Goal: Task Accomplishment & Management: Manage account settings

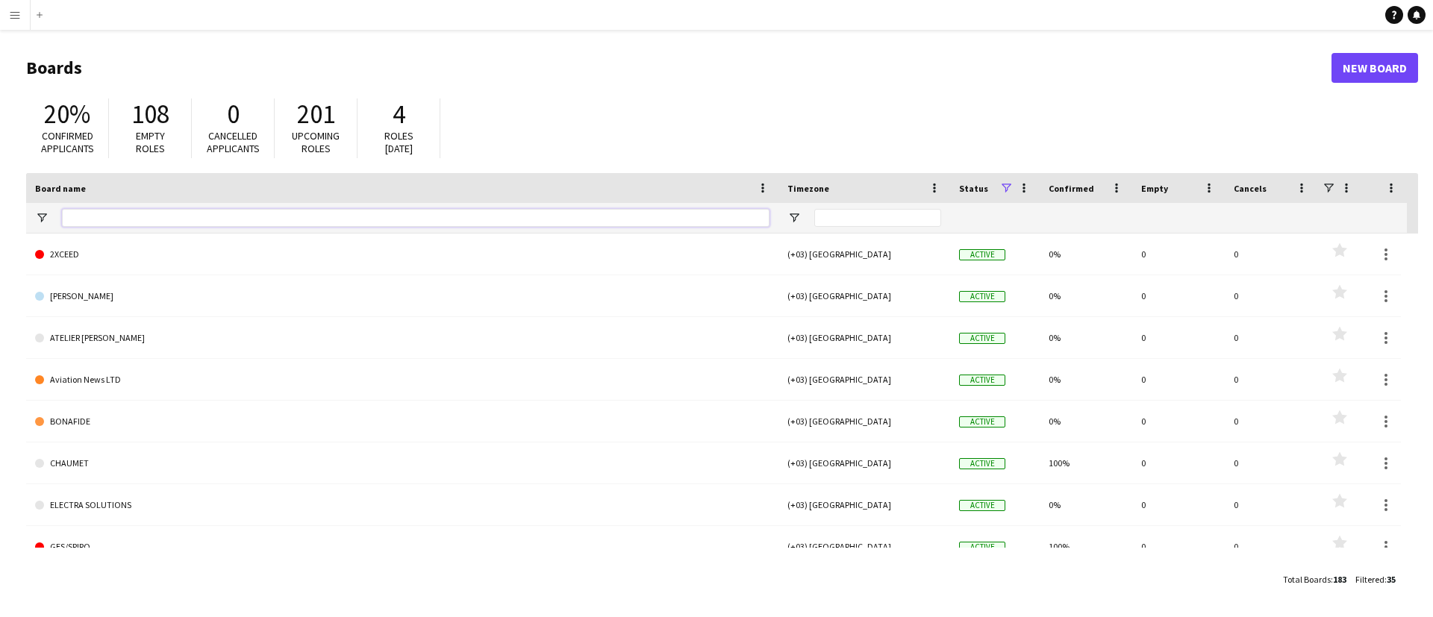
click at [246, 210] on input "Board name Filter Input" at bounding box center [416, 218] width 708 height 18
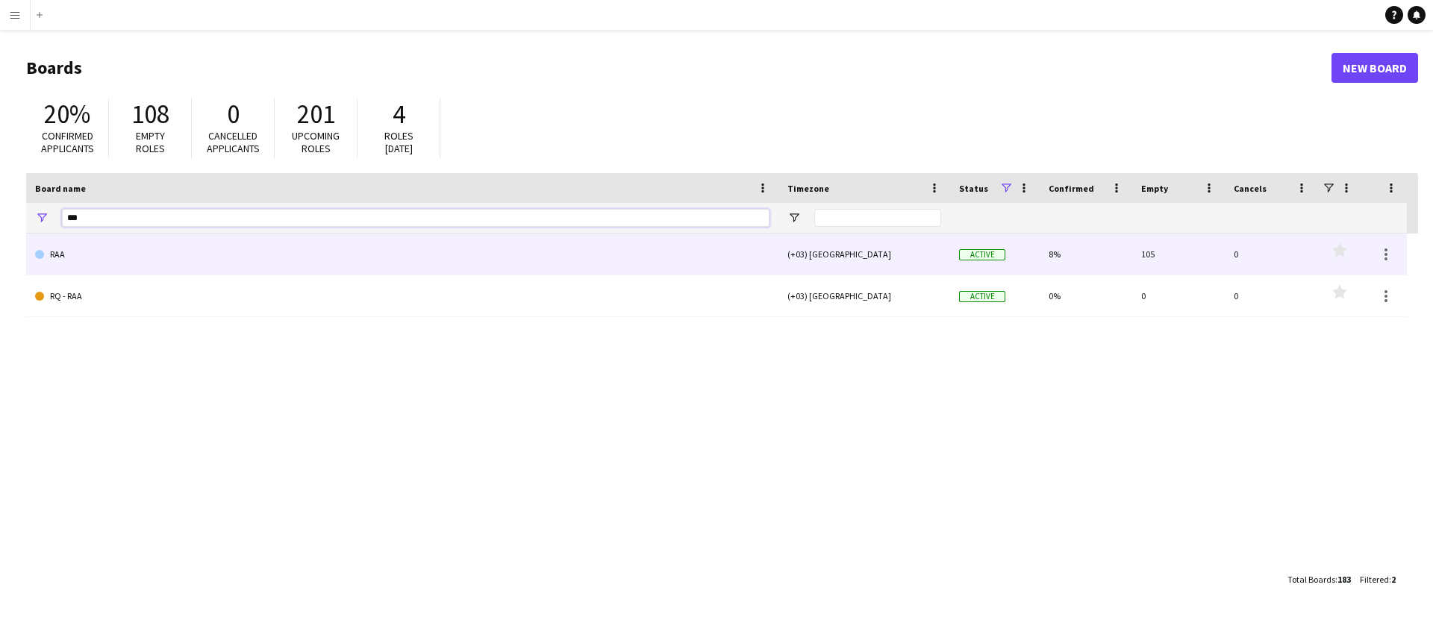
type input "***"
click at [217, 260] on link "RAA" at bounding box center [402, 255] width 735 height 42
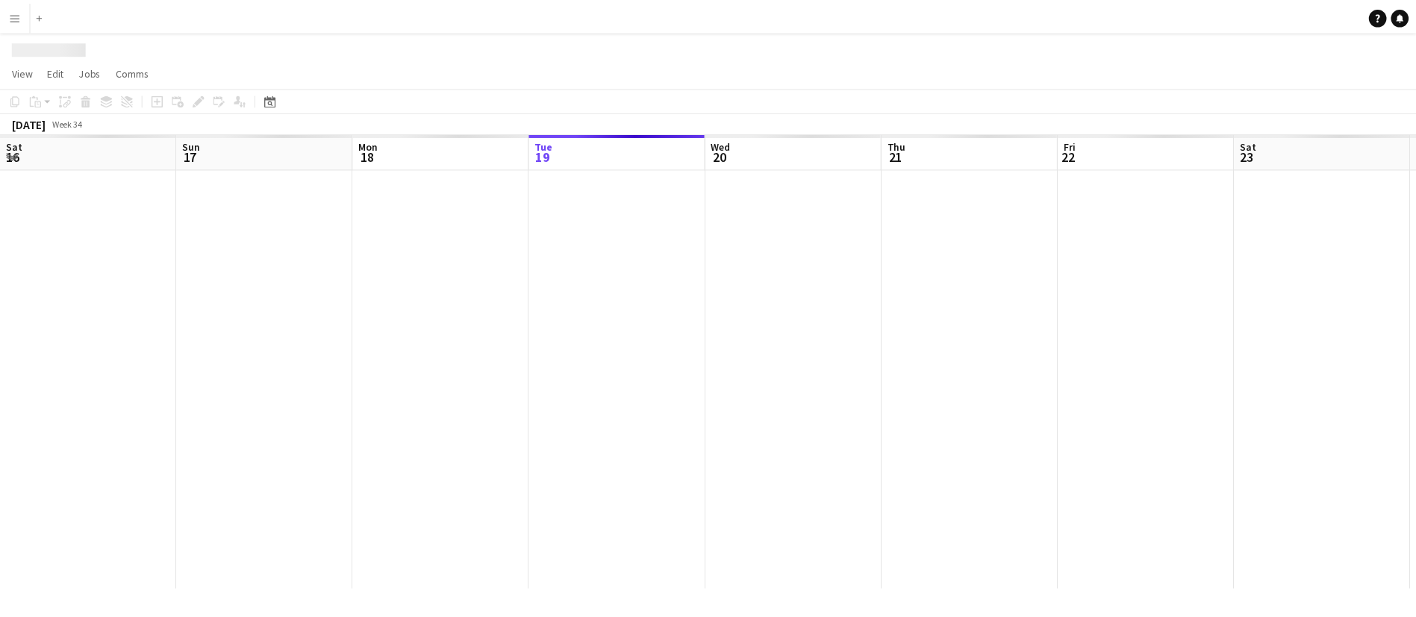
scroll to position [0, 357]
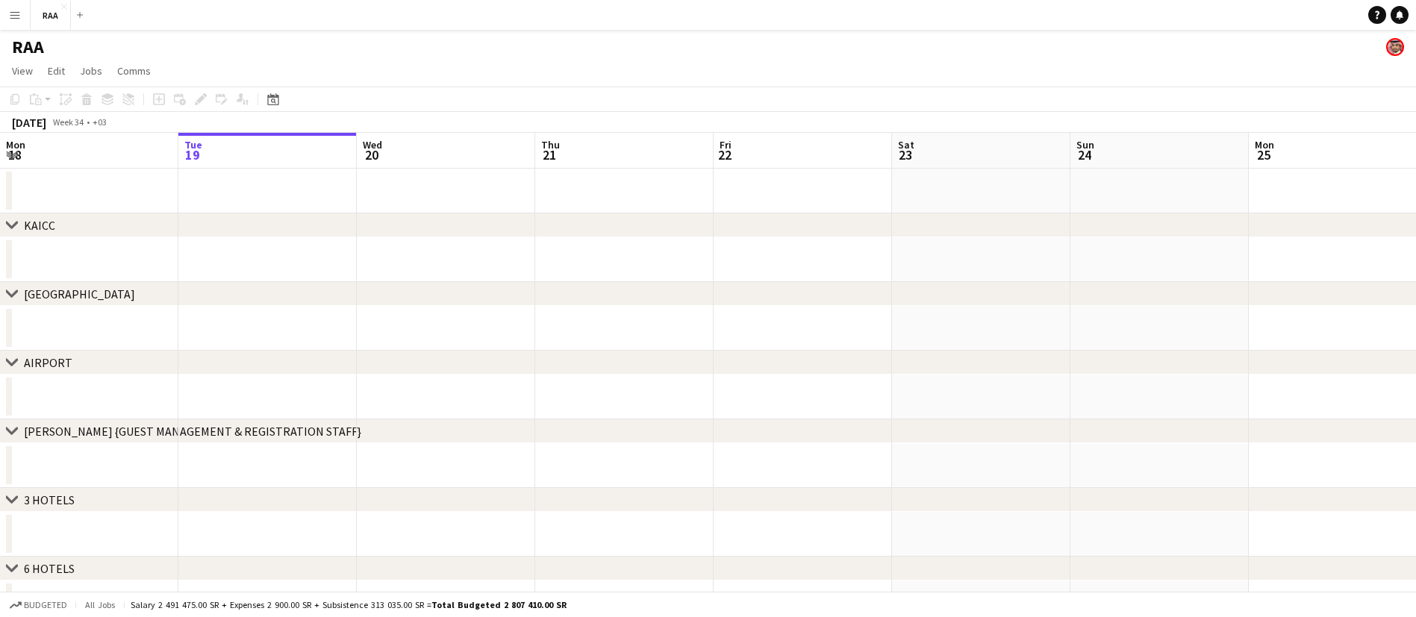
drag, startPoint x: 1222, startPoint y: 229, endPoint x: 172, endPoint y: 282, distance: 1051.1
click at [172, 282] on div "chevron-right [GEOGRAPHIC_DATA] chevron-right [GEOGRAPHIC_DATA] chevron-right A…" at bounding box center [708, 535] width 1416 height 732
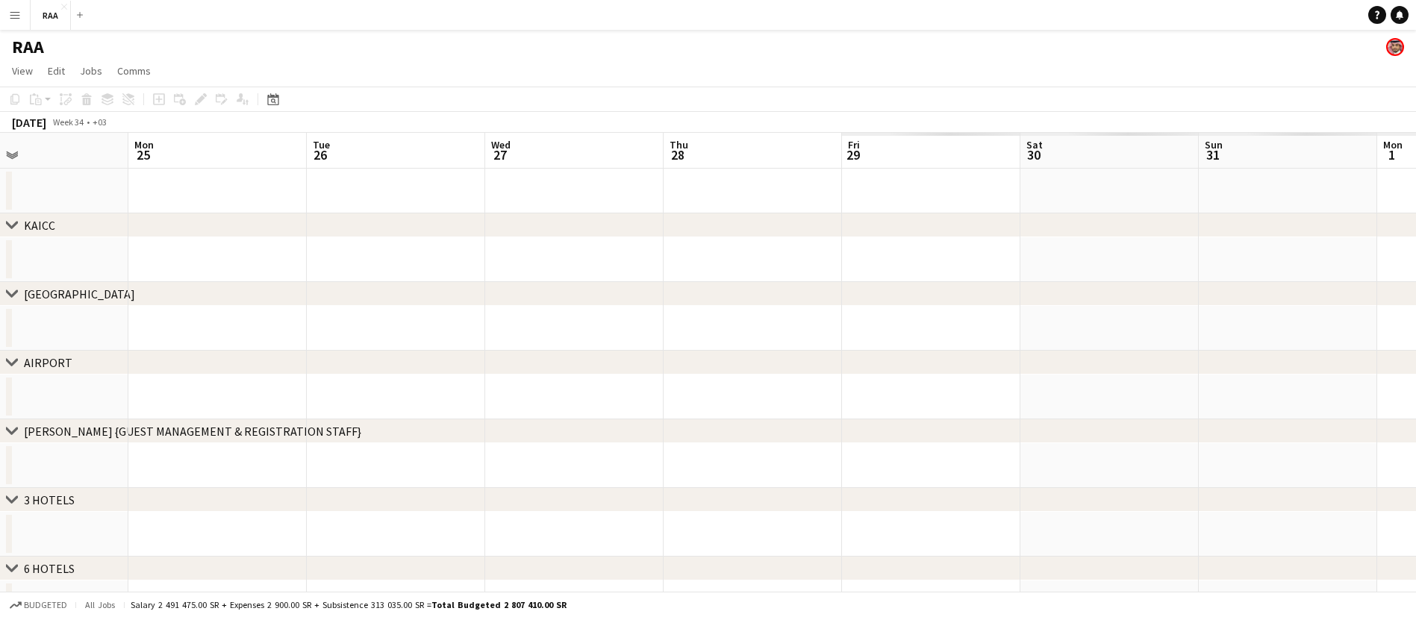
drag, startPoint x: 1180, startPoint y: 182, endPoint x: 382, endPoint y: 160, distance: 798.4
click at [2, 206] on app-calendar-viewport "Thu 21 Fri 22 Sat 23 Sun 24 Mon 25 Tue 26 Wed 27 Thu 28 Fri 29 Sat 30 Sun 31 Mo…" at bounding box center [708, 517] width 1416 height 768
drag, startPoint x: 570, startPoint y: 205, endPoint x: 60, endPoint y: 222, distance: 509.5
click at [3, 243] on app-calendar-viewport "Fri 29 Sat 30 Sun 31 Mon 1 Tue 2 Wed 3 Thu 4 Fri 5 Sat 6 Sun 7 Mon 8 Tue 9 Wed …" at bounding box center [708, 517] width 1416 height 768
drag, startPoint x: 1360, startPoint y: 186, endPoint x: 624, endPoint y: 208, distance: 735.7
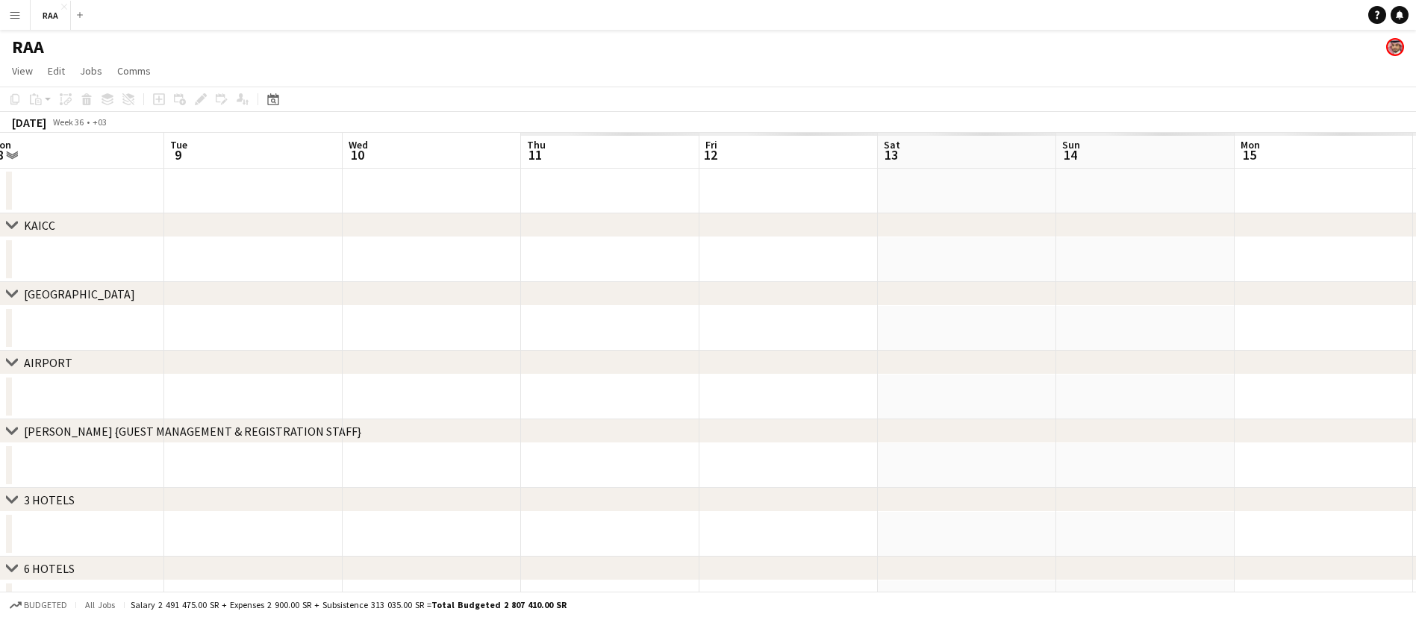
click at [37, 264] on app-calendar-viewport "Fri 5 Sat 6 Sun 7 Mon 8 Tue 9 Wed 10 Thu 11 Fri 12 Sat 13 Sun 14 Mon 15 Tue 16 …" at bounding box center [708, 517] width 1416 height 768
drag, startPoint x: 1052, startPoint y: 209, endPoint x: 1171, endPoint y: 155, distance: 131.3
click at [975, 170] on app-calendar-viewport "Sun 7 Mon 8 Tue 9 Wed 10 Thu 11 Fri 12 Sat 13 Sun 14 Mon 15 Tue 16 Wed 17 Thu 1…" at bounding box center [708, 517] width 1416 height 768
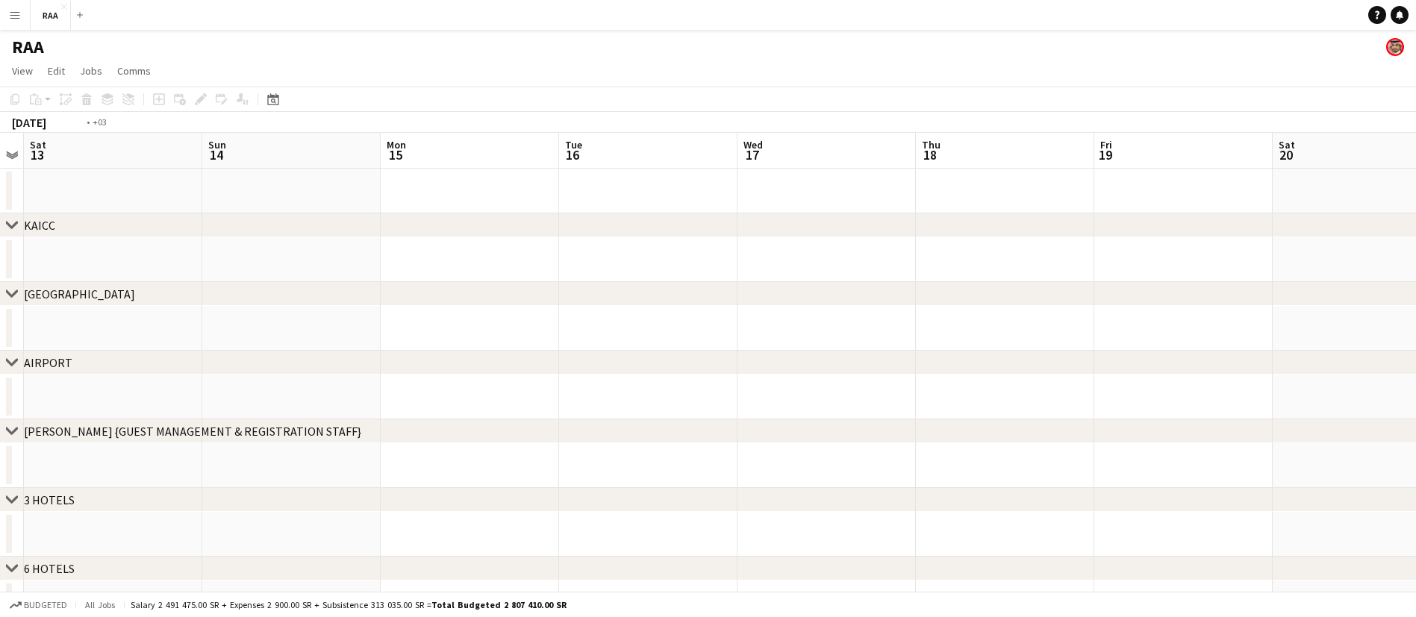
drag, startPoint x: 511, startPoint y: 192, endPoint x: 726, endPoint y: 231, distance: 219.2
click at [187, 199] on app-calendar-viewport "Wed 10 Thu 11 Fri 12 Sat 13 Sun 14 Mon 15 Tue 16 Wed 17 Thu 18 Fri 19 Sat 20 Su…" at bounding box center [708, 517] width 1416 height 768
drag, startPoint x: 1129, startPoint y: 239, endPoint x: 567, endPoint y: 273, distance: 562.4
click at [567, 273] on div "chevron-right [GEOGRAPHIC_DATA] chevron-right [GEOGRAPHIC_DATA] chevron-right A…" at bounding box center [708, 517] width 1416 height 768
drag, startPoint x: 1334, startPoint y: 274, endPoint x: 1108, endPoint y: 265, distance: 226.4
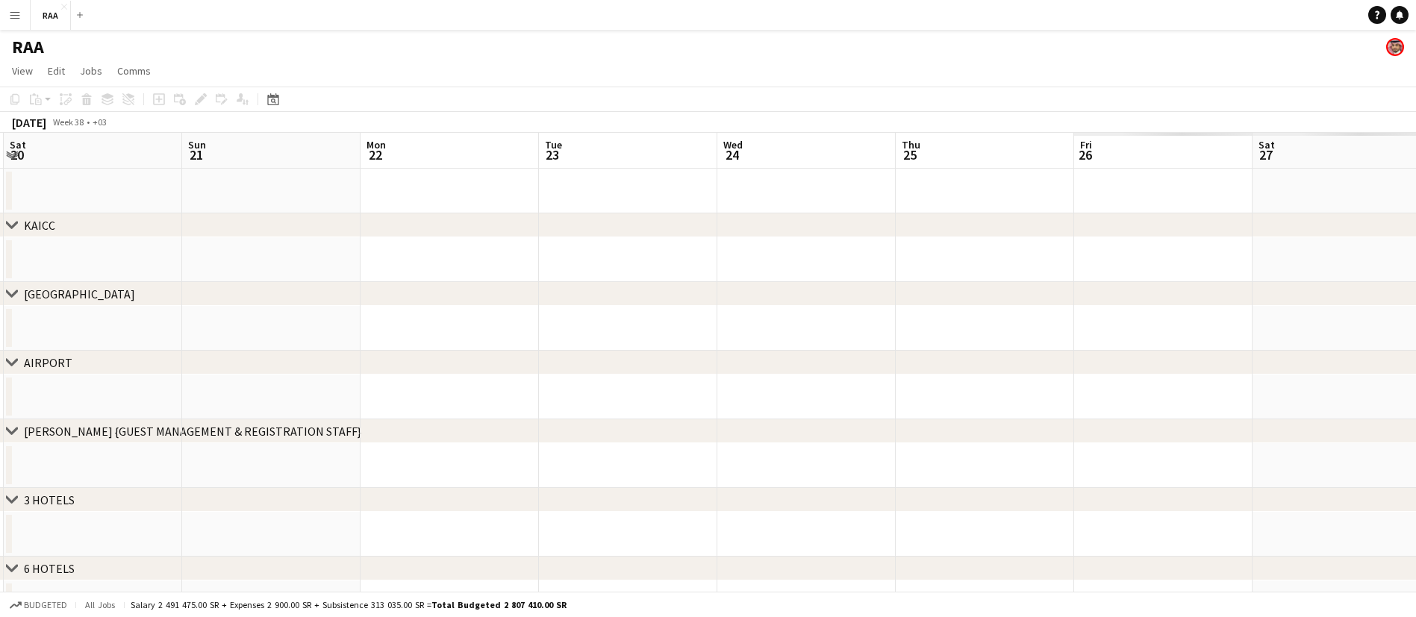
click at [620, 288] on div "chevron-right [GEOGRAPHIC_DATA] chevron-right [GEOGRAPHIC_DATA] chevron-right A…" at bounding box center [708, 517] width 1416 height 768
drag, startPoint x: 412, startPoint y: 322, endPoint x: 525, endPoint y: 283, distance: 119.2
click at [359, 335] on app-calendar-viewport "Mon 22 Tue 23 Wed 24 Thu 25 Fri 26 Sat 27 Sun 28 Mon 29 Tue 30 Wed 1 Thu 2 Fri …" at bounding box center [708, 517] width 1416 height 768
drag, startPoint x: 1254, startPoint y: 278, endPoint x: 665, endPoint y: 279, distance: 588.3
click at [339, 353] on div "chevron-right [GEOGRAPHIC_DATA] chevron-right [GEOGRAPHIC_DATA] chevron-right A…" at bounding box center [708, 517] width 1416 height 768
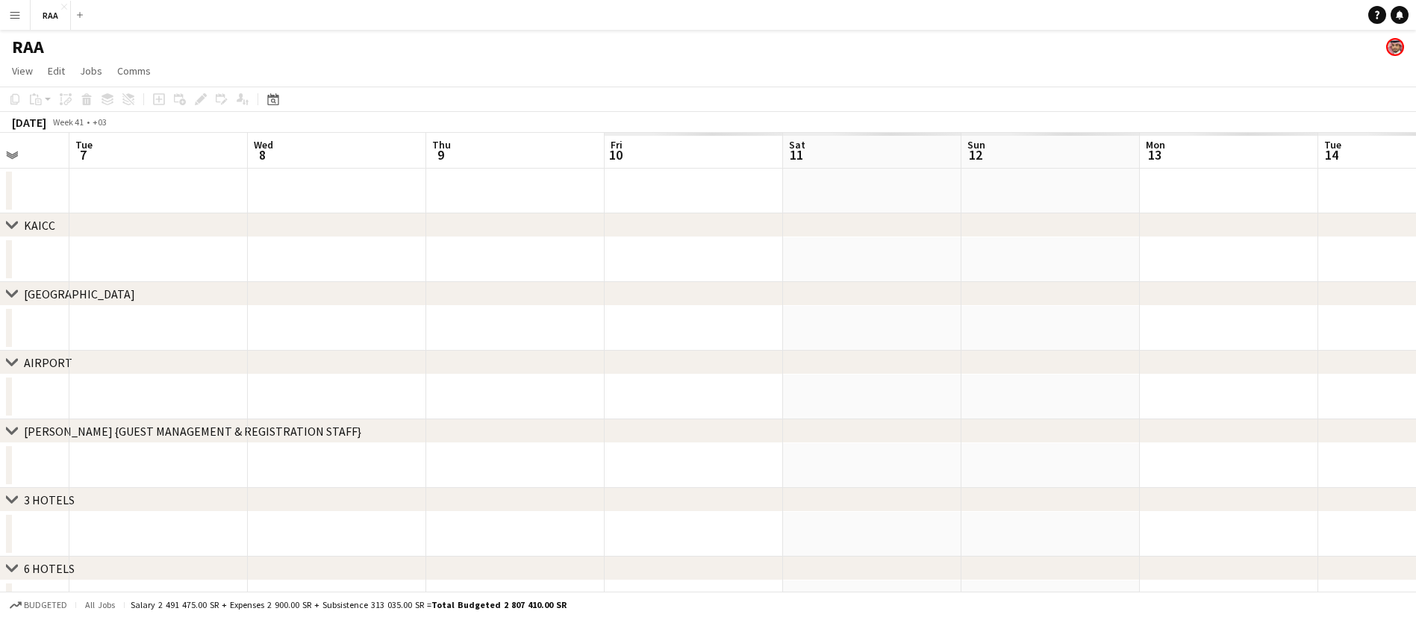
drag, startPoint x: 385, startPoint y: 264, endPoint x: 158, endPoint y: 255, distance: 227.9
click at [135, 258] on app-calendar-viewport "Sat 4 Sun 5 Mon 6 Tue 7 Wed 8 Thu 9 Fri 10 Sat 11 Sun 12 Mon 13 Tue 14 Wed 15 T…" at bounding box center [708, 517] width 1416 height 768
drag, startPoint x: 1146, startPoint y: 250, endPoint x: 19, endPoint y: 293, distance: 1128.2
click at [10, 294] on div "chevron-right [GEOGRAPHIC_DATA] chevron-right [GEOGRAPHIC_DATA] chevron-right A…" at bounding box center [708, 517] width 1416 height 768
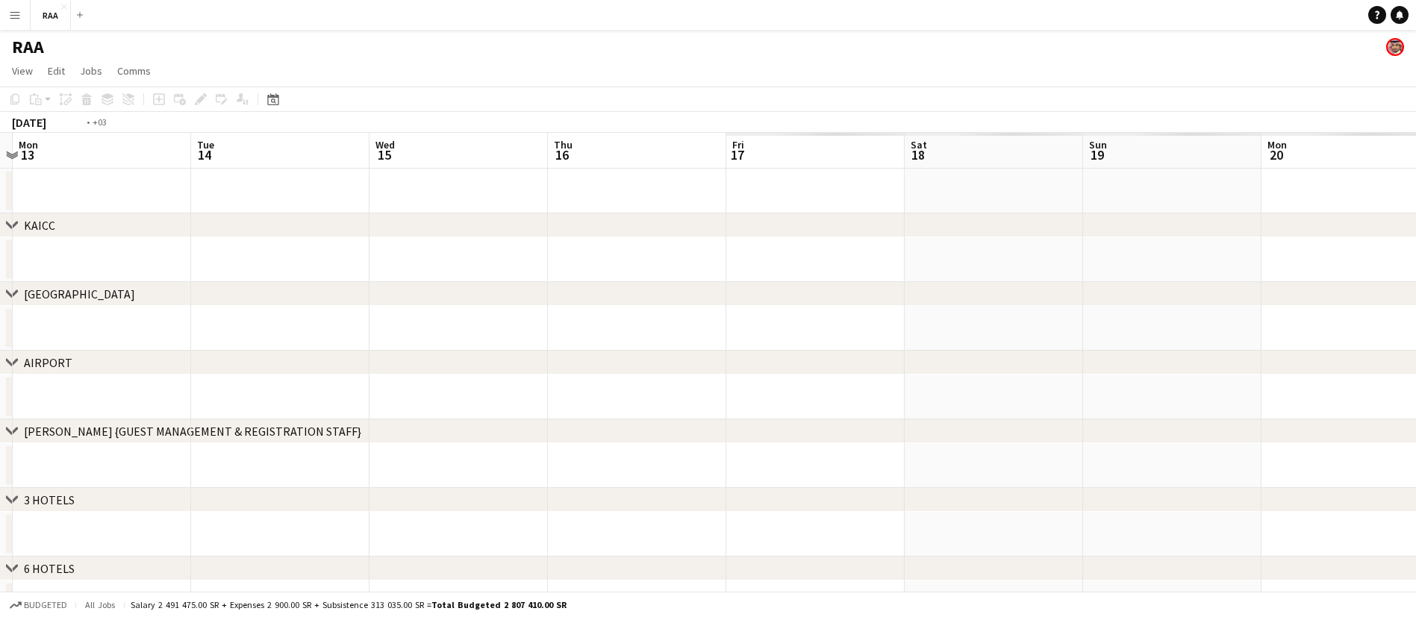
drag, startPoint x: 1155, startPoint y: 266, endPoint x: 128, endPoint y: 272, distance: 1026.6
click at [123, 276] on app-calendar-viewport "Fri 10 Sat 11 Sun 12 Mon 13 Tue 14 Wed 15 Thu 16 Fri 17 Sat 18 Sun 19 Mon 20 Tu…" at bounding box center [708, 517] width 1416 height 768
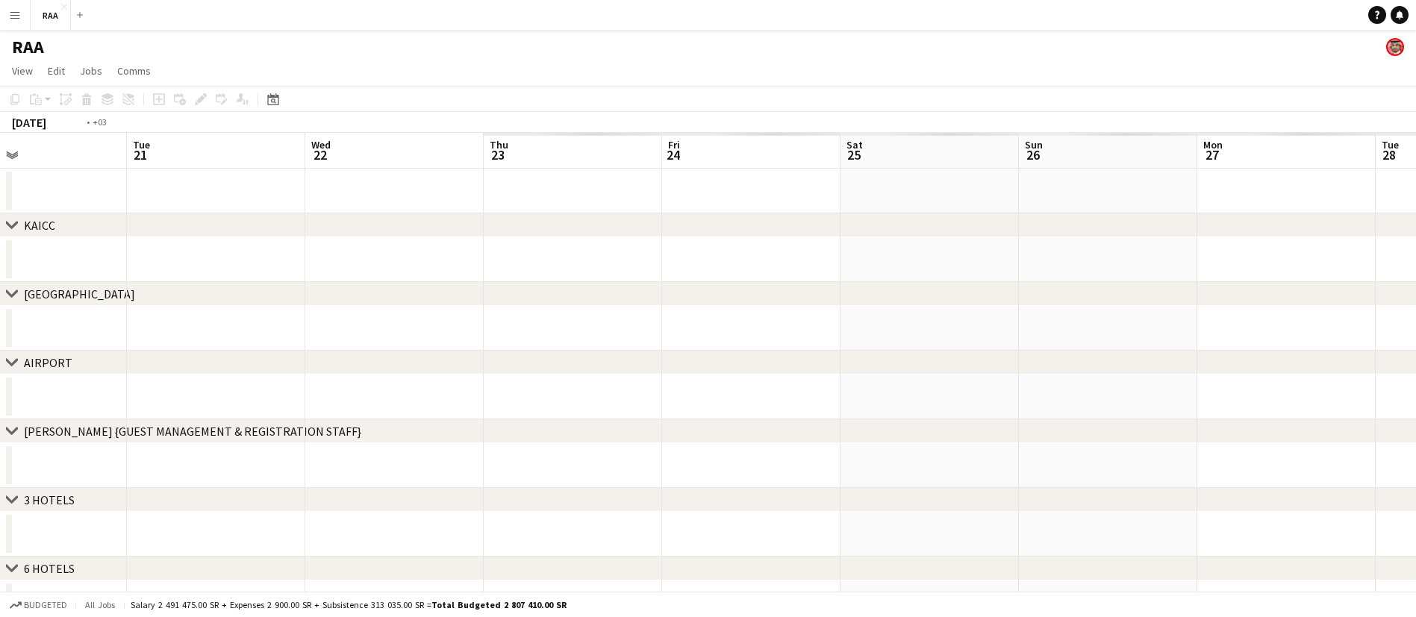
scroll to position [0, 481]
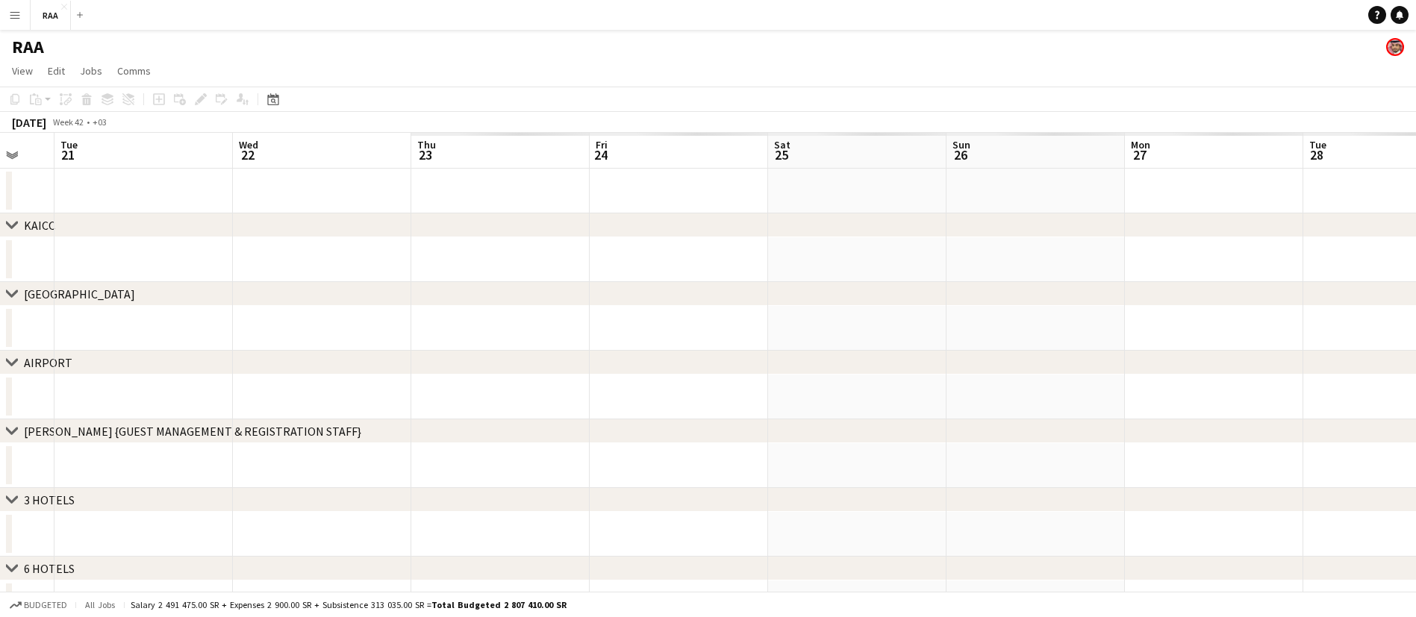
drag, startPoint x: 1342, startPoint y: 247, endPoint x: 0, endPoint y: 265, distance: 1341.8
click at [0, 265] on app-calendar-viewport "Sat 18 Sun 19 Mon 20 Tue 21 Wed 22 Thu 23 Fri 24 Sat 25 Sun 26 Mon 27 Tue 28 We…" at bounding box center [708, 517] width 1416 height 768
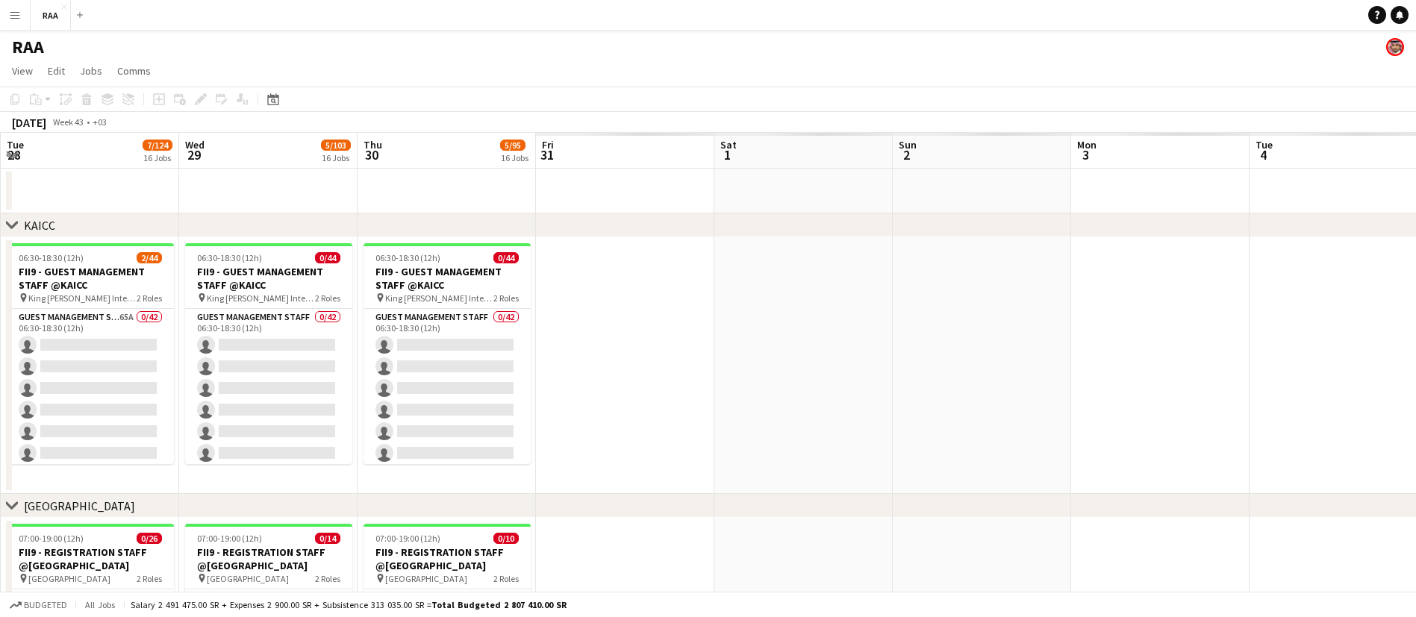
scroll to position [0, 367]
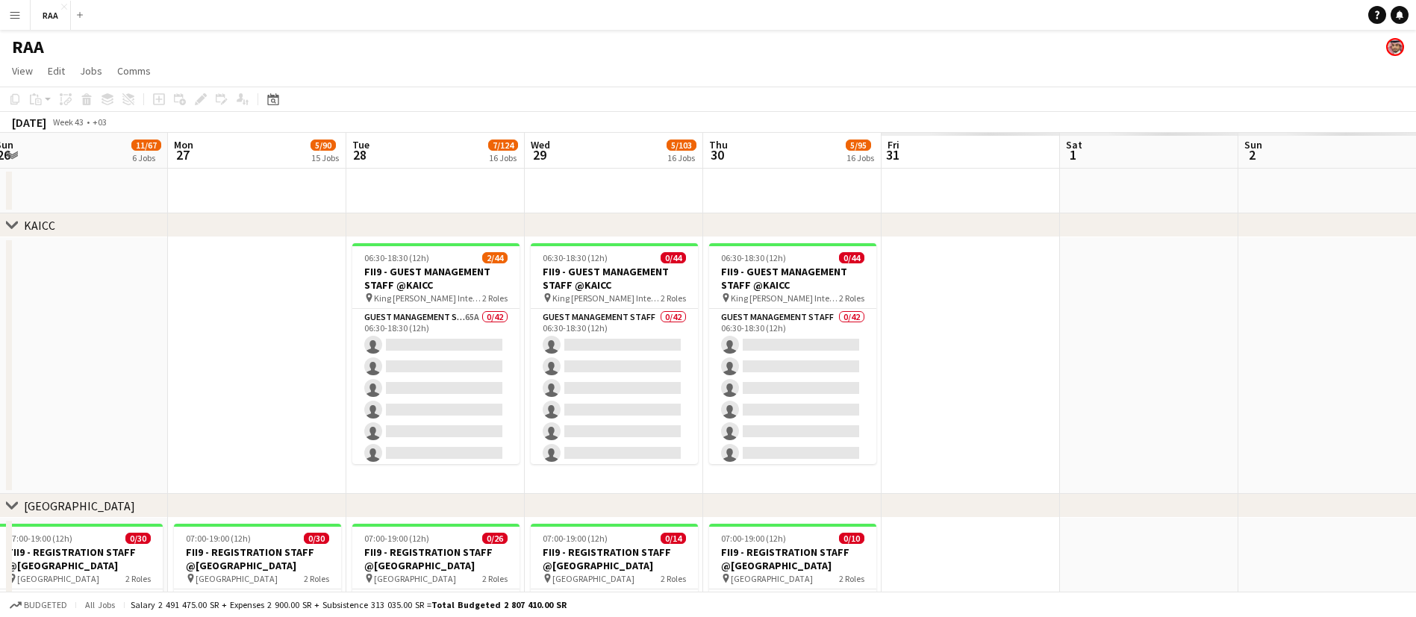
drag, startPoint x: 1167, startPoint y: 324, endPoint x: 210, endPoint y: 307, distance: 957.3
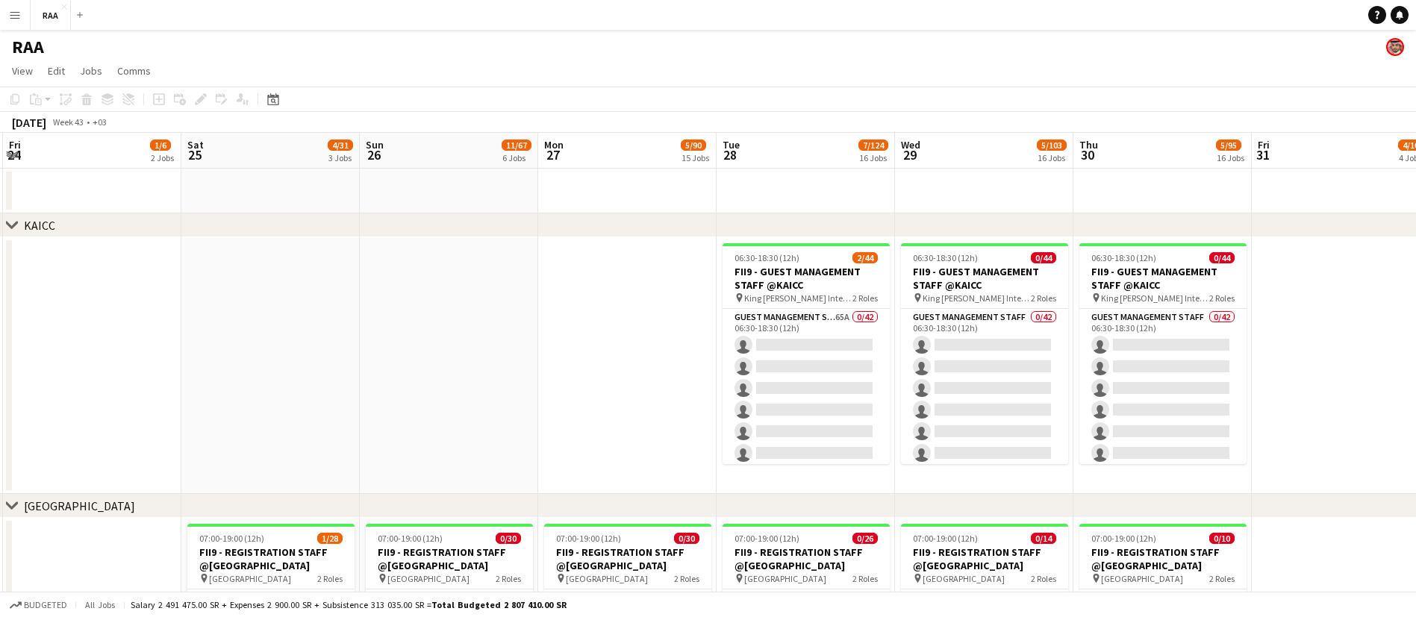
scroll to position [0, 461]
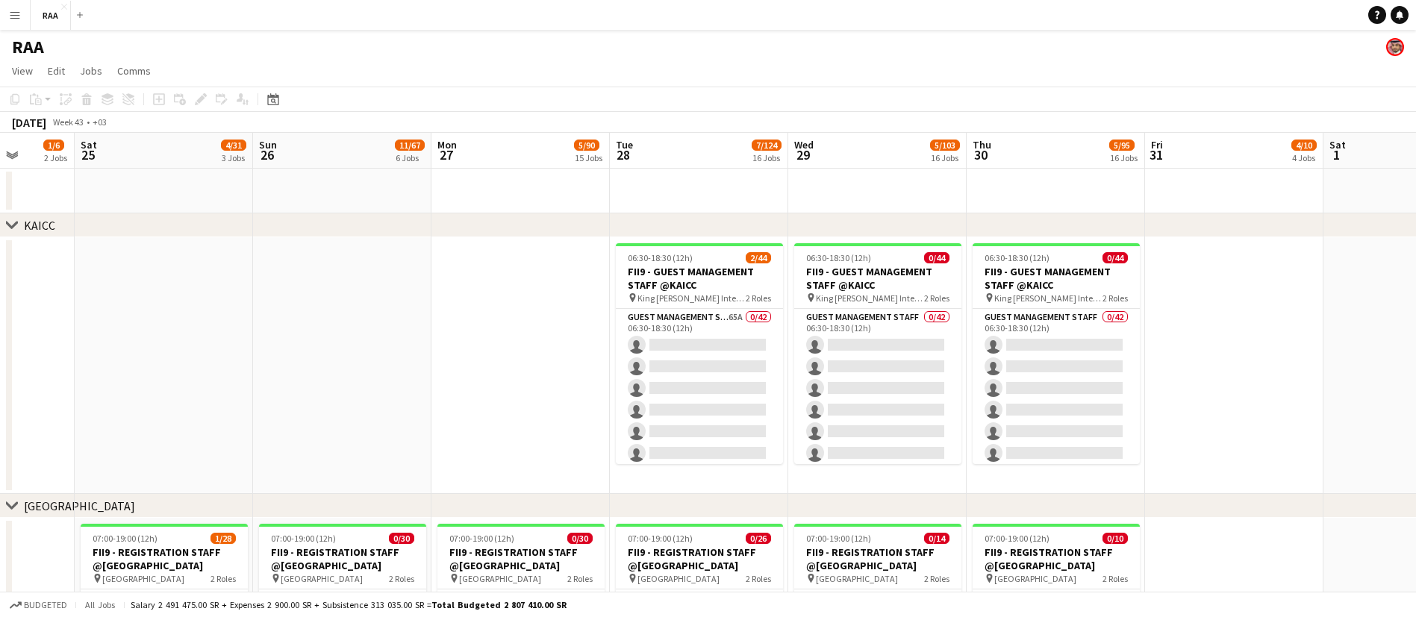
drag, startPoint x: 190, startPoint y: 418, endPoint x: 632, endPoint y: 325, distance: 451.7
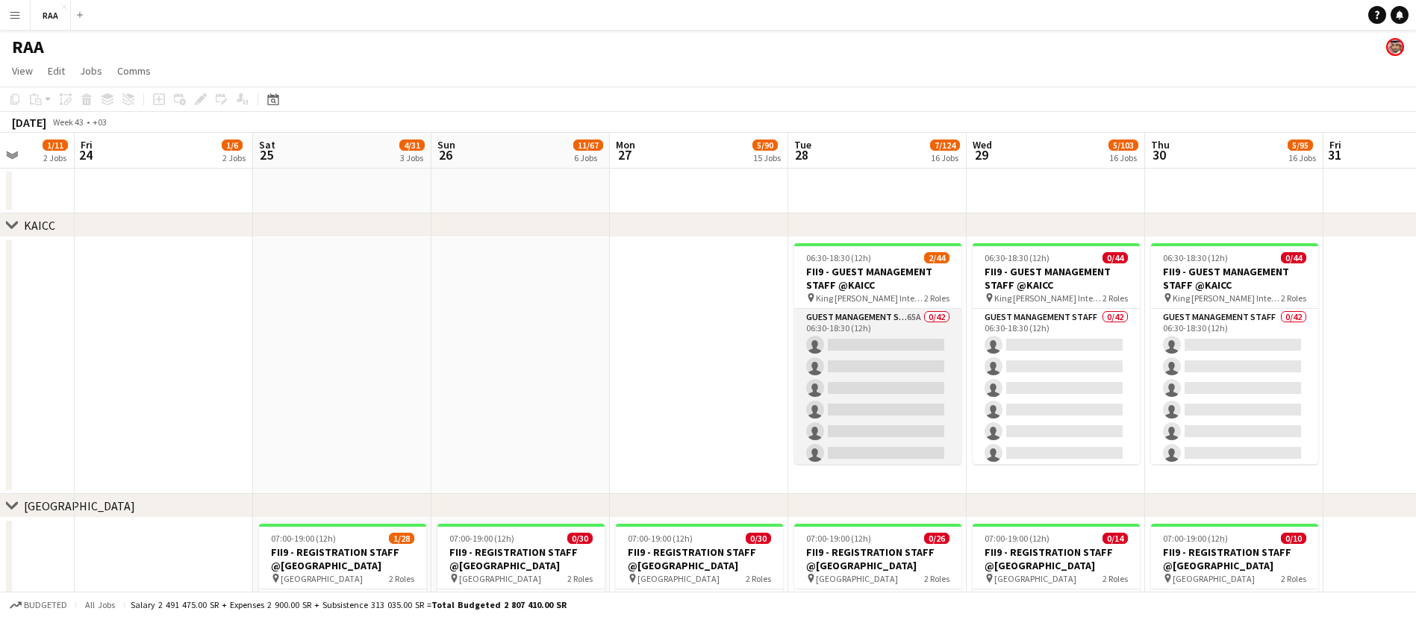
scroll to position [0, 460]
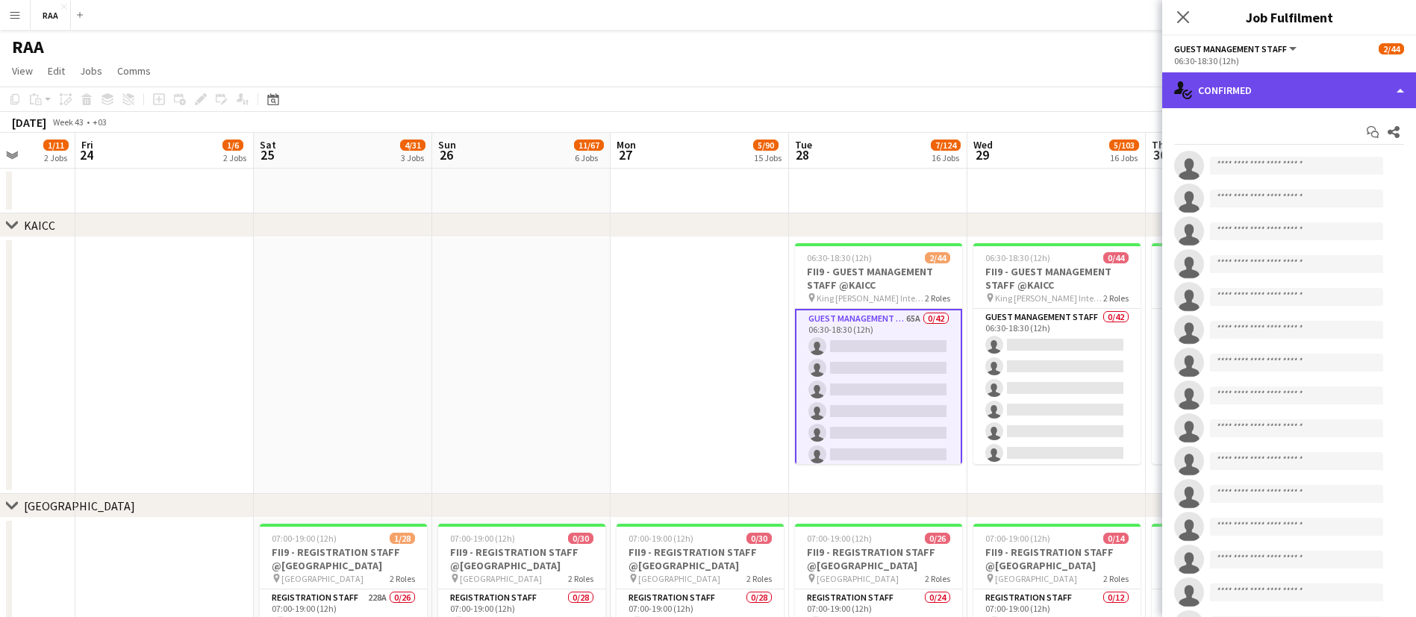
click at [1230, 99] on div "single-neutral-actions-check-2 Confirmed" at bounding box center [1289, 90] width 254 height 36
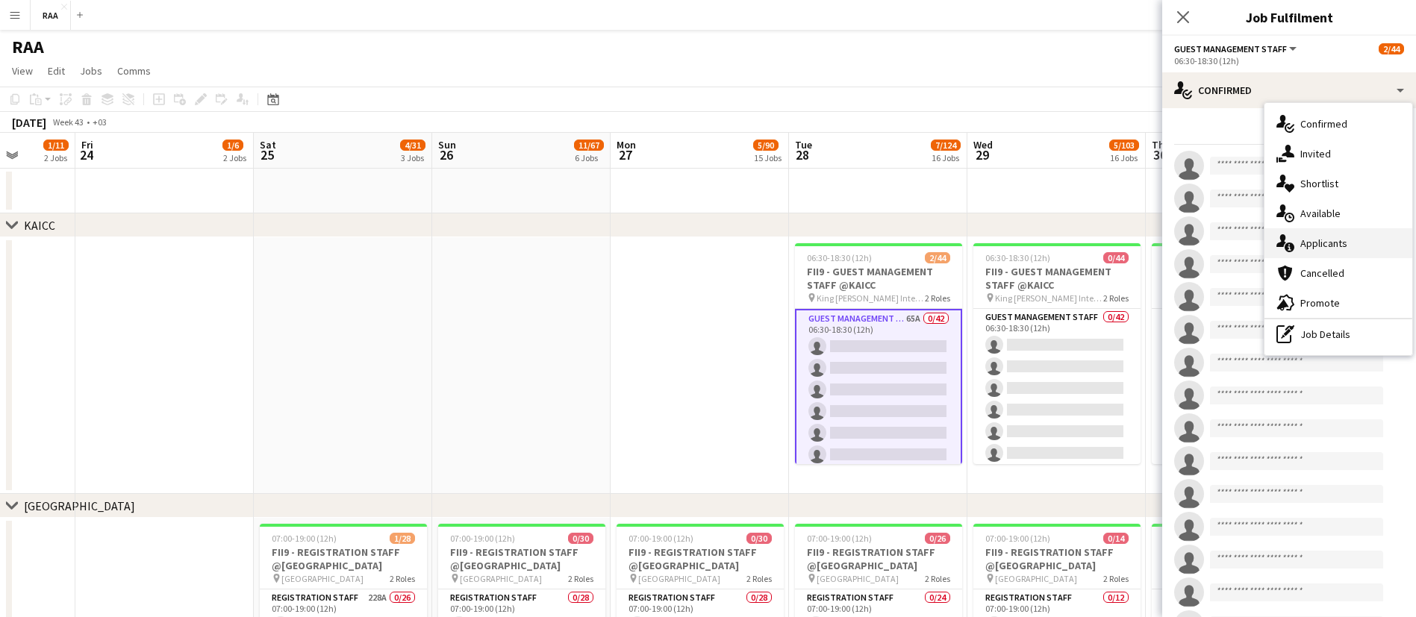
click at [1301, 240] on div "single-neutral-actions-information Applicants" at bounding box center [1339, 243] width 148 height 30
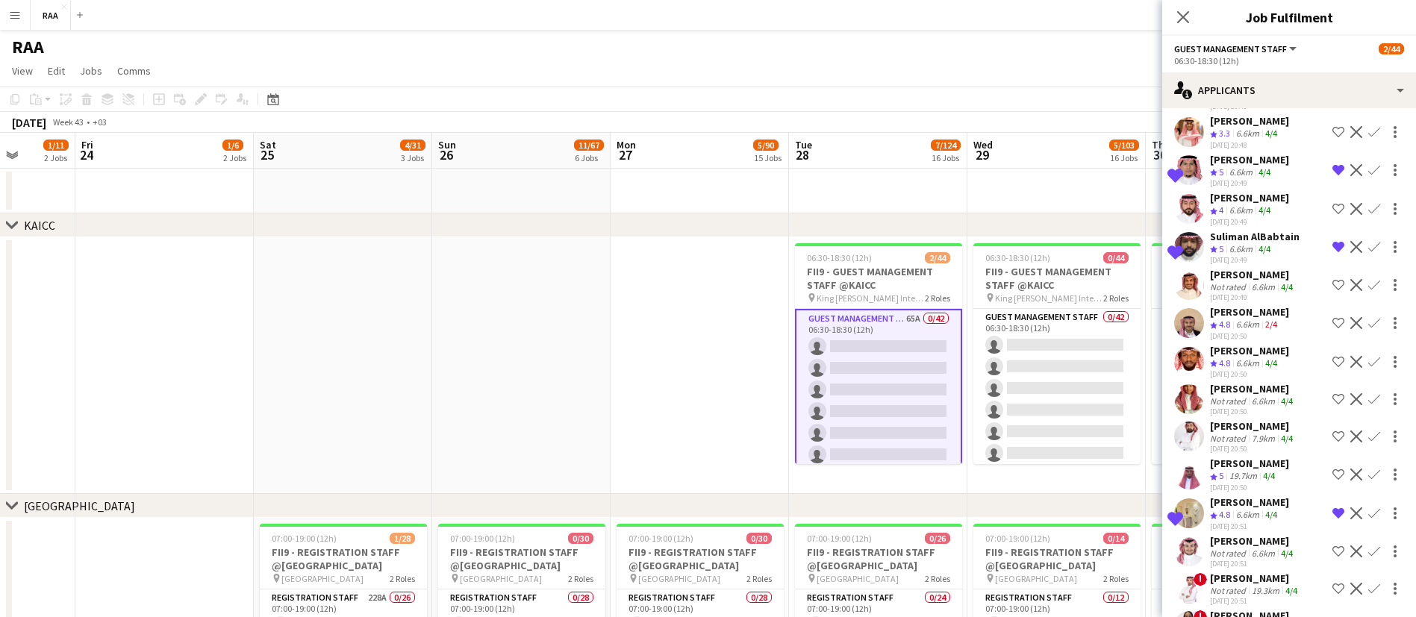
scroll to position [224, 0]
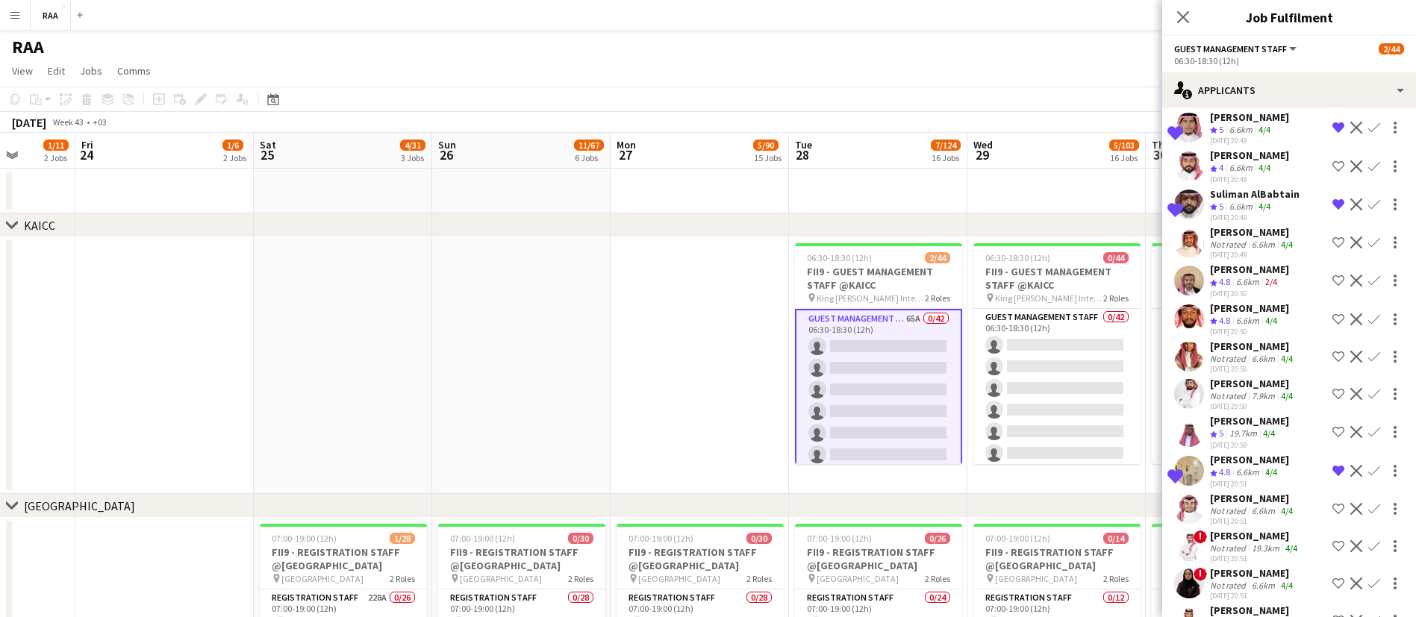
click at [1242, 390] on div "[PERSON_NAME]" at bounding box center [1253, 383] width 86 height 13
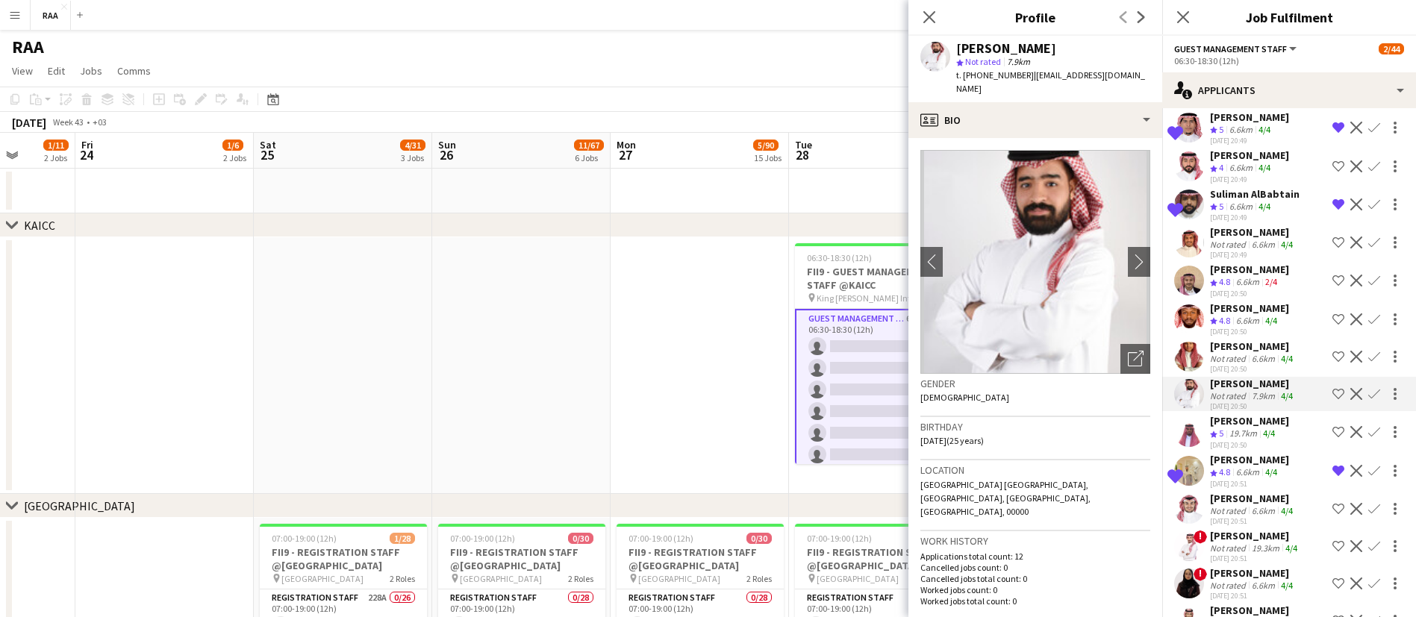
scroll to position [560, 0]
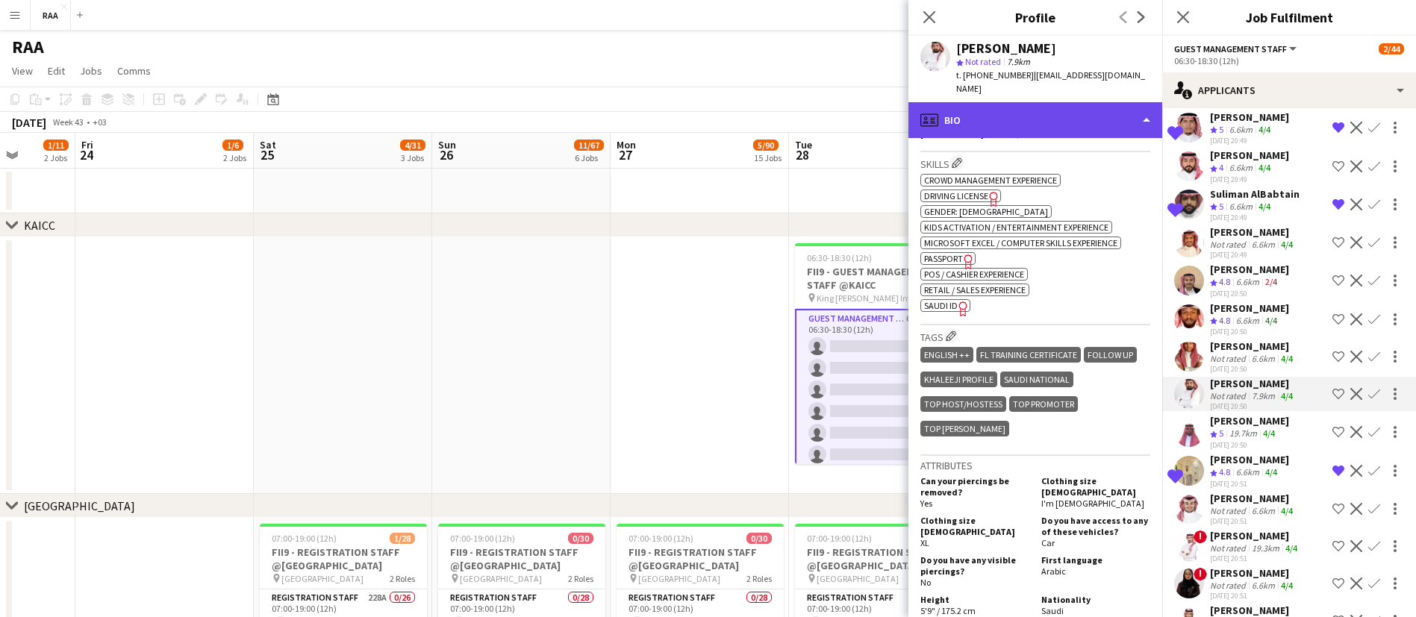
click at [1039, 107] on div "profile Bio" at bounding box center [1036, 120] width 254 height 36
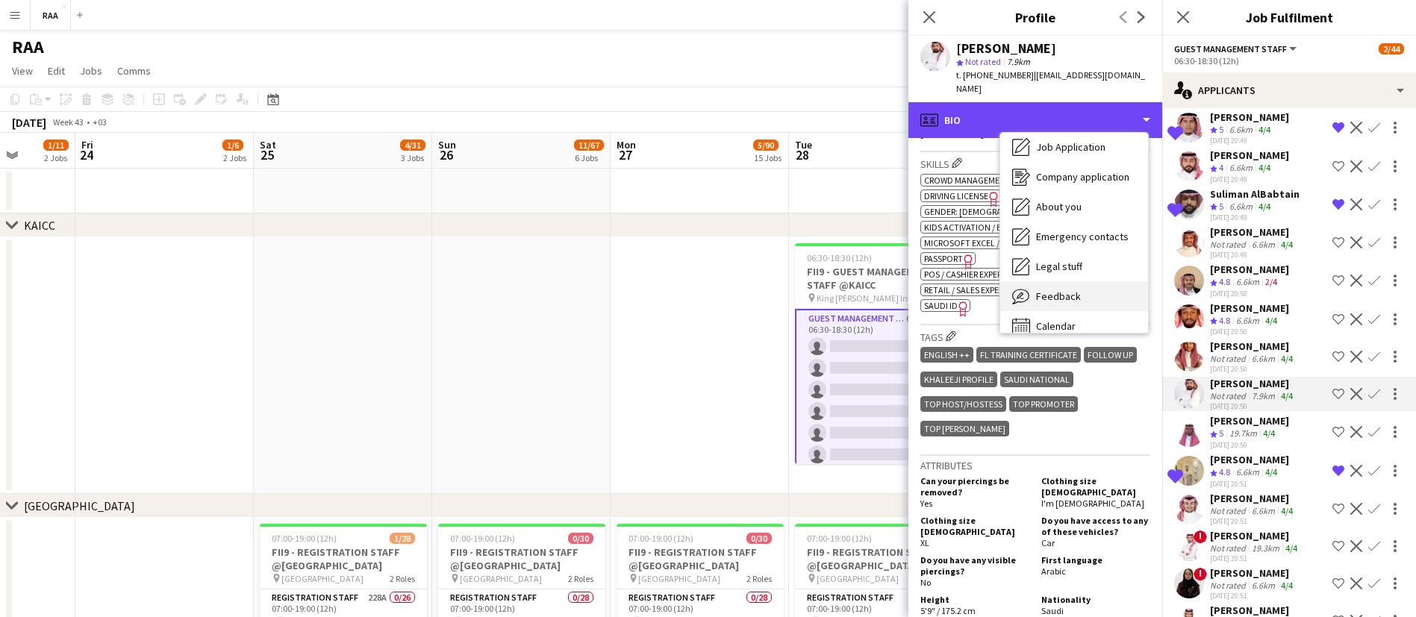
scroll to position [51, 0]
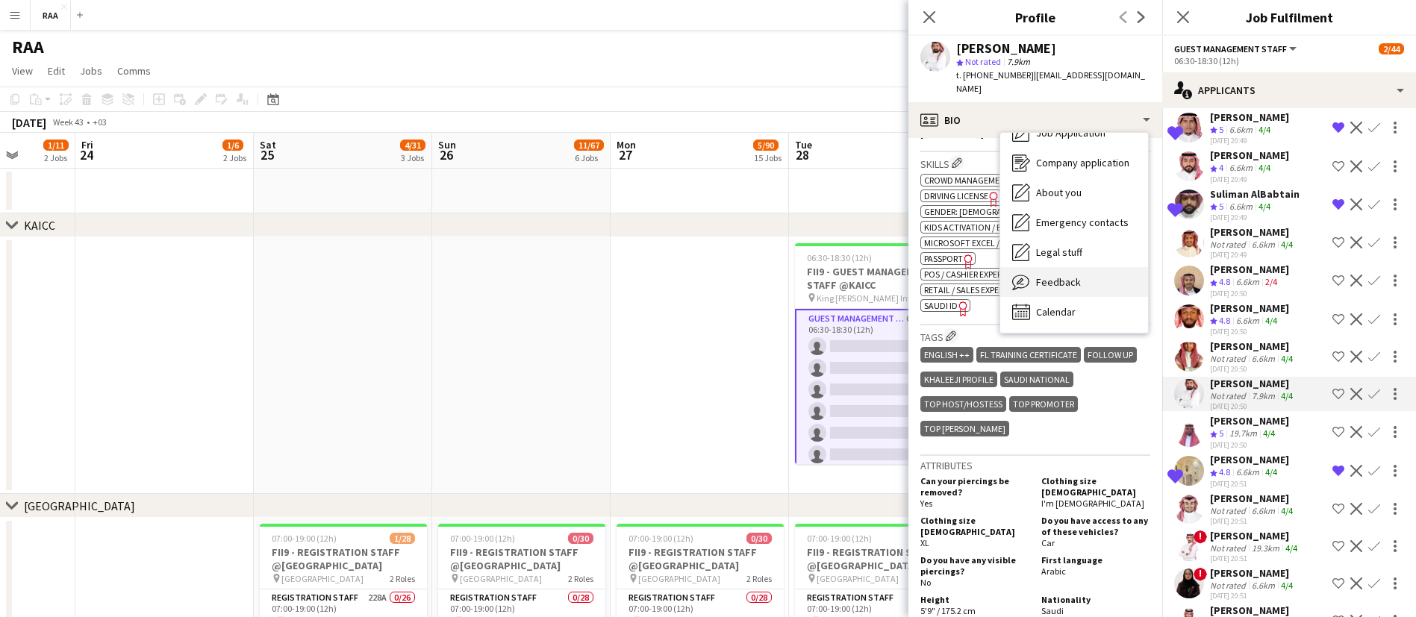
click at [1070, 275] on span "Feedback" at bounding box center [1058, 281] width 45 height 13
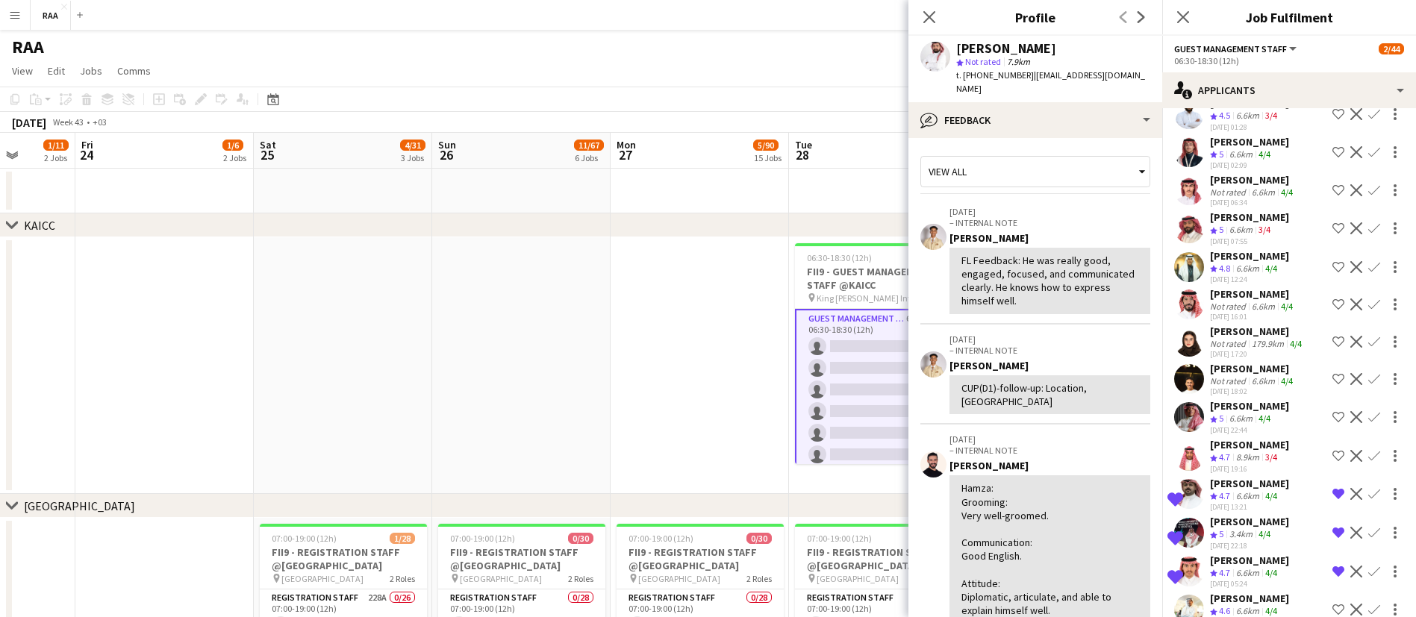
scroll to position [2066, 0]
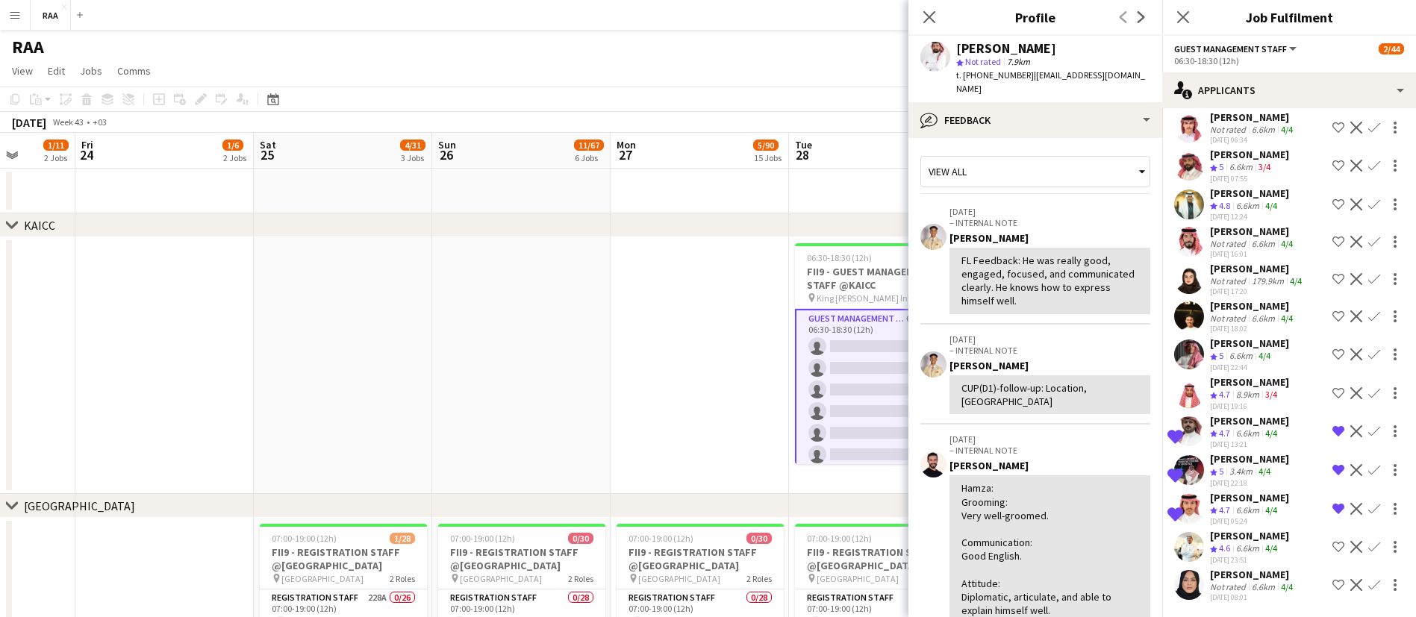
click at [1287, 353] on div "[PERSON_NAME] Crew rating 5 6.6km 4/4 [DATE] 22:44 Shortlist crew Decline Confi…" at bounding box center [1289, 355] width 254 height 36
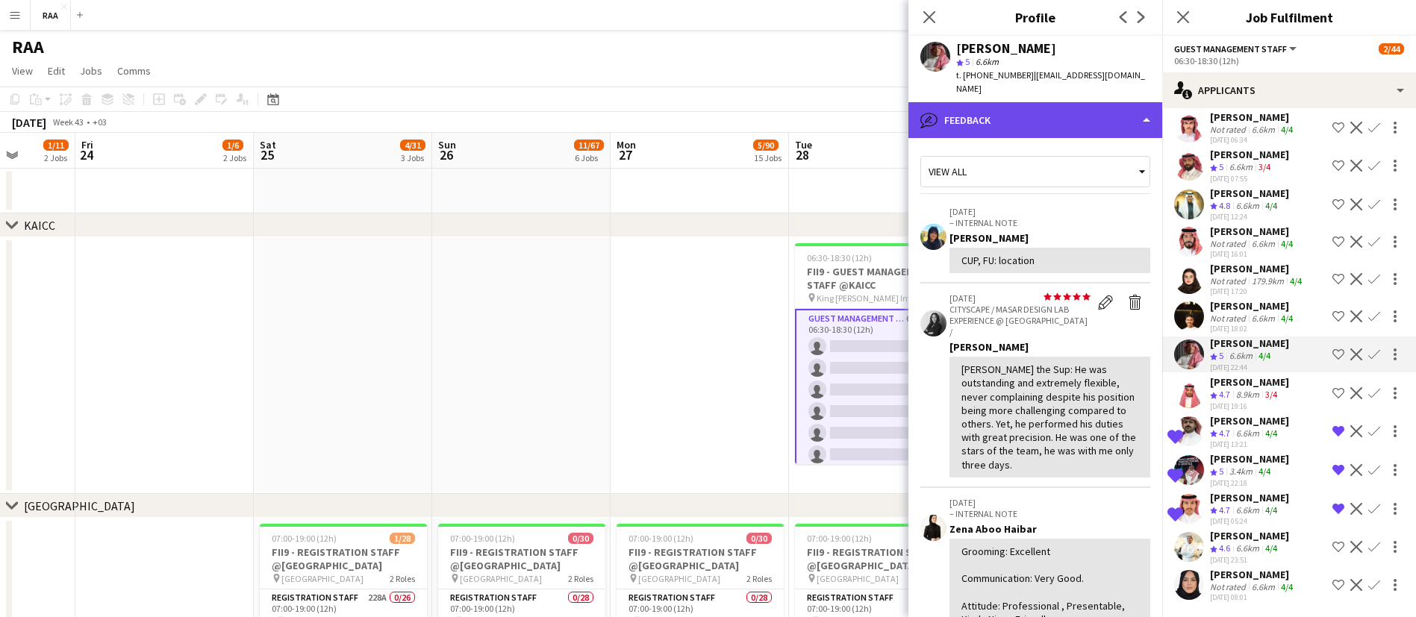
click at [1024, 113] on div "bubble-pencil Feedback" at bounding box center [1036, 120] width 254 height 36
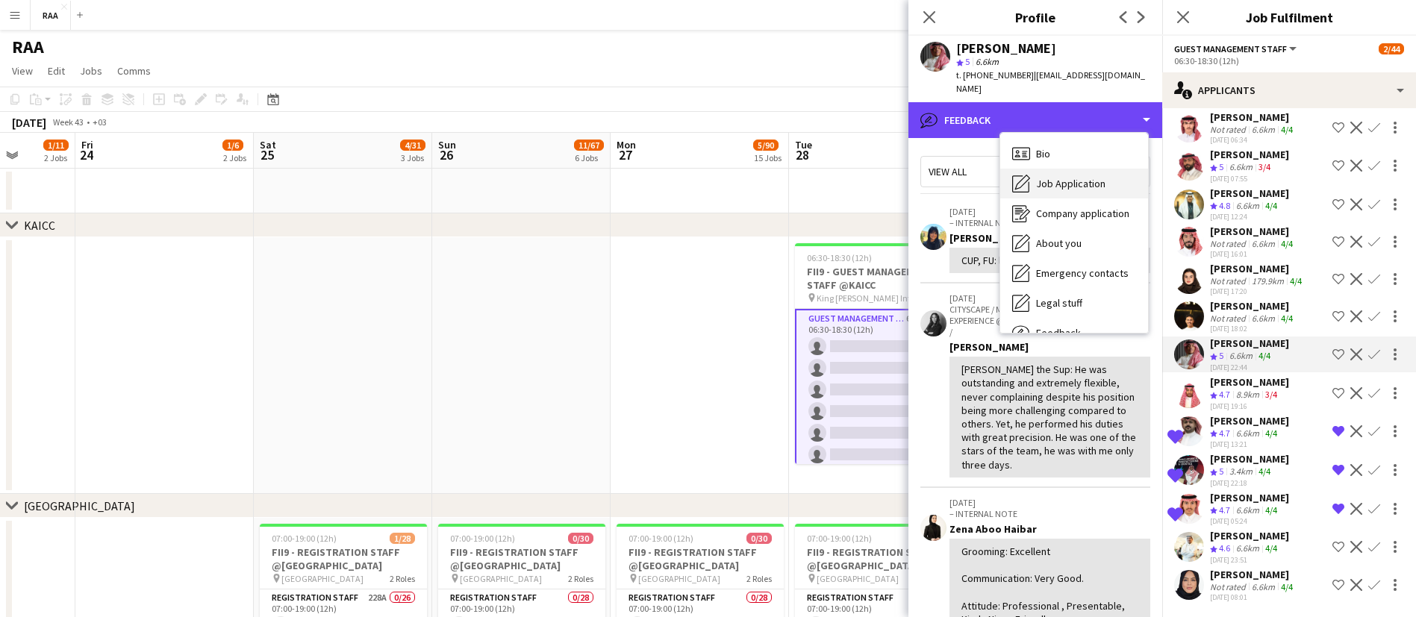
scroll to position [51, 0]
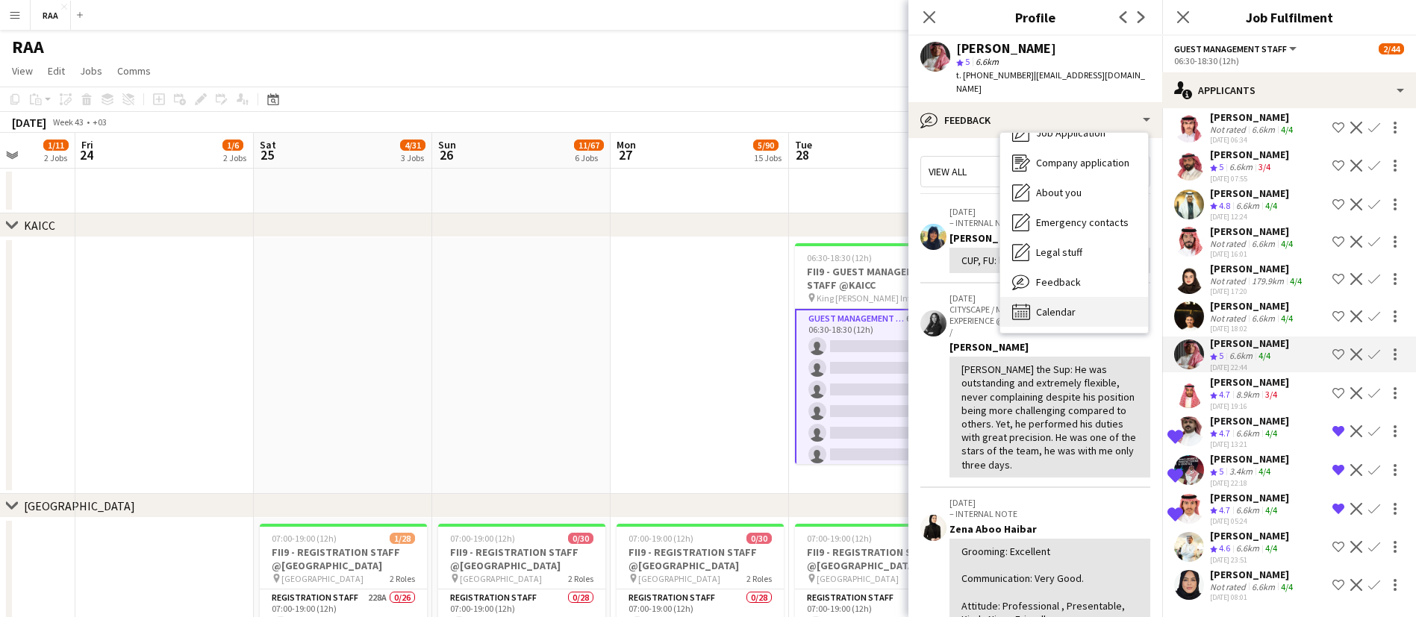
click at [1083, 297] on div "Calendar Calendar" at bounding box center [1074, 312] width 148 height 30
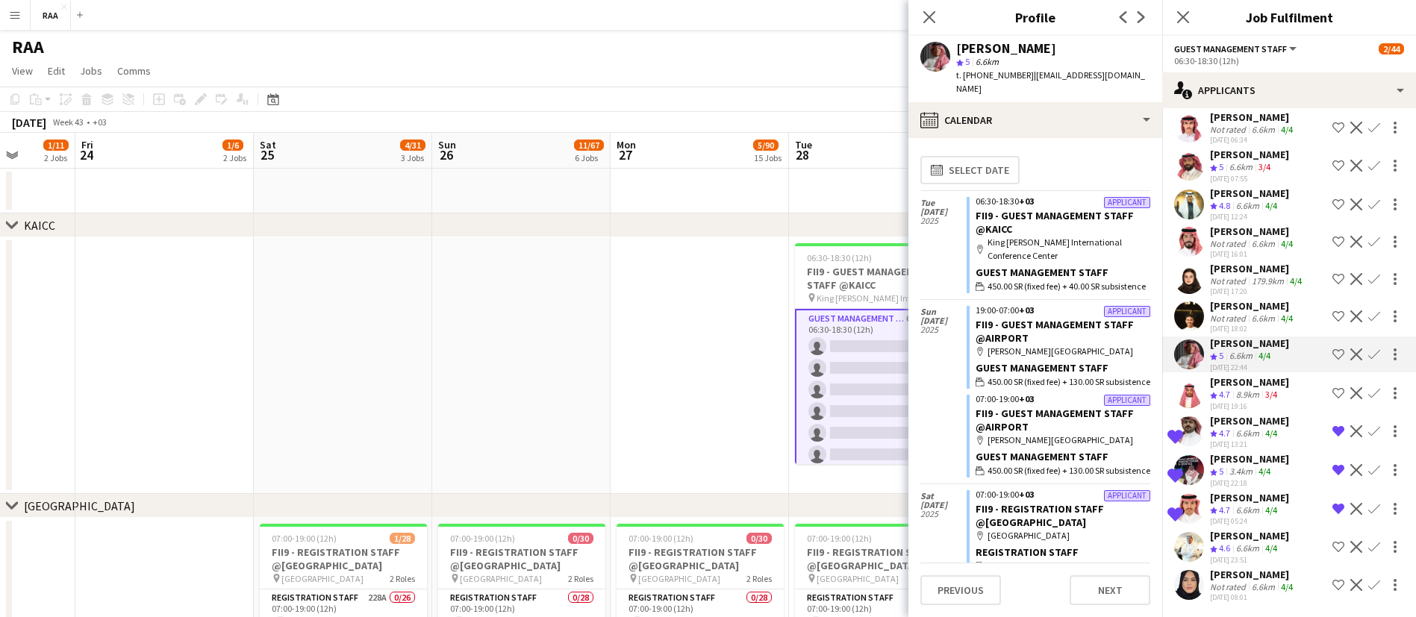
click at [1333, 357] on app-icon "Shortlist crew" at bounding box center [1339, 355] width 12 height 12
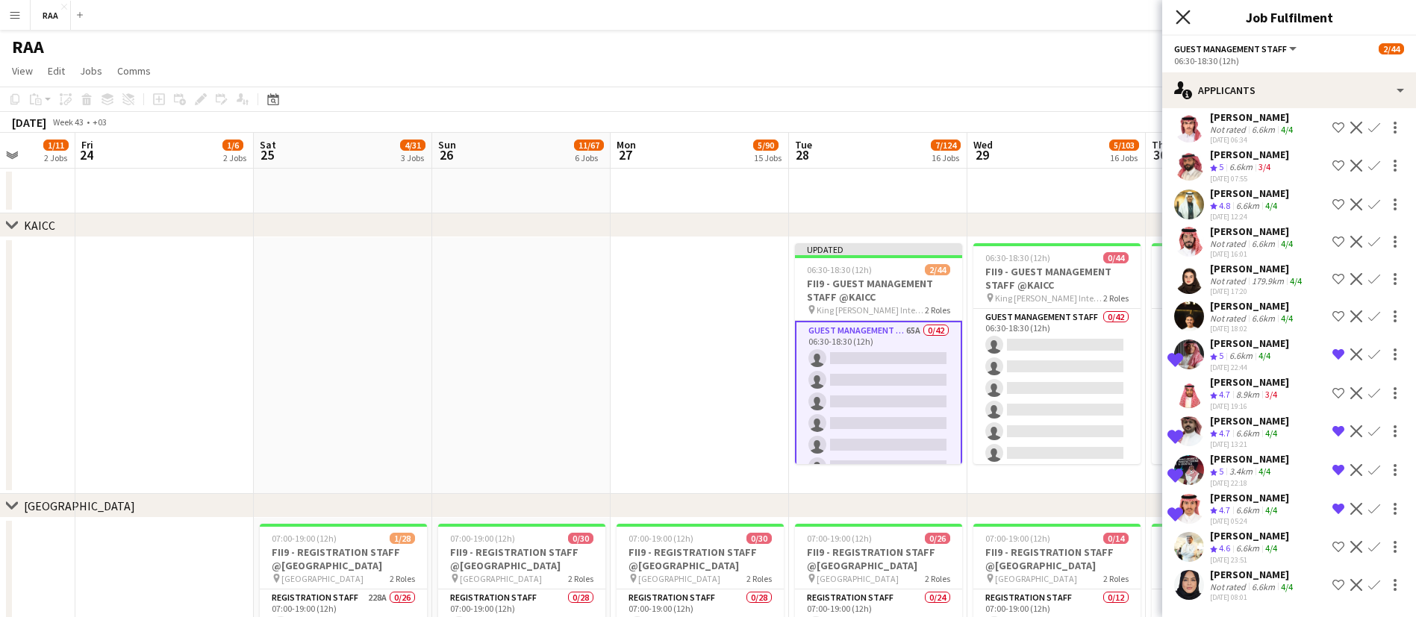
click at [1190, 12] on icon "Close pop-in" at bounding box center [1183, 17] width 14 height 14
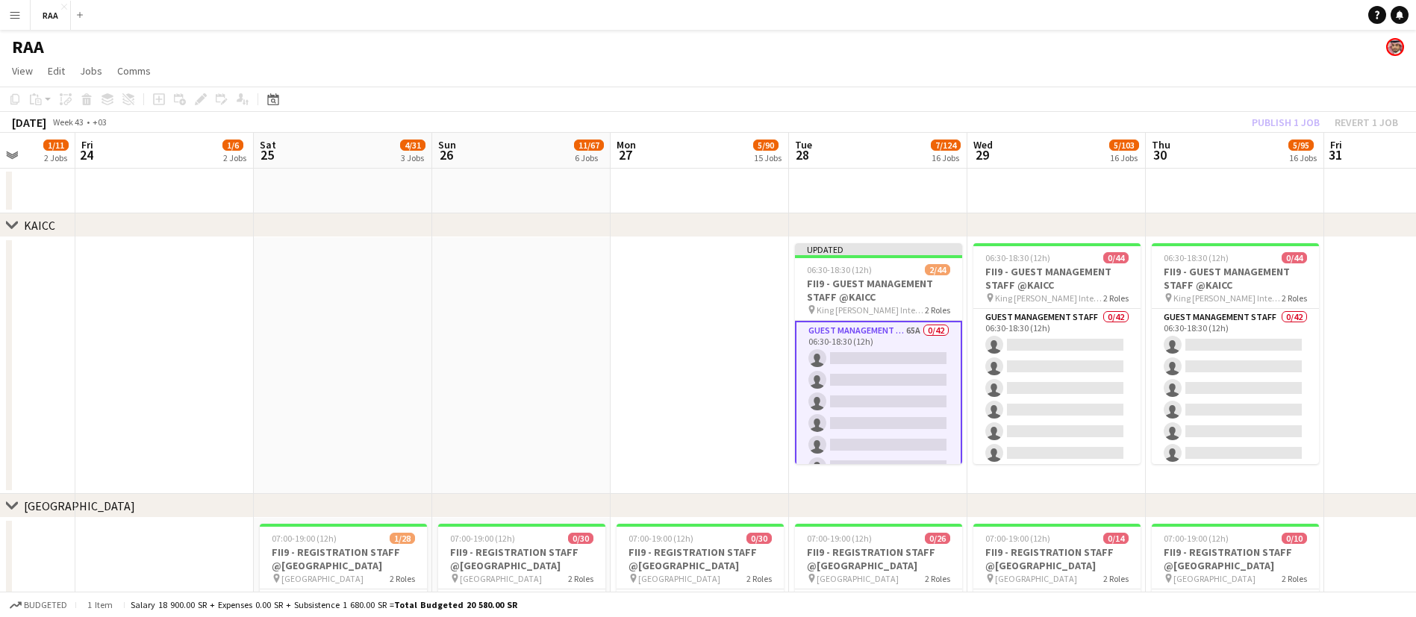
click at [567, 308] on app-date-cell at bounding box center [521, 365] width 178 height 257
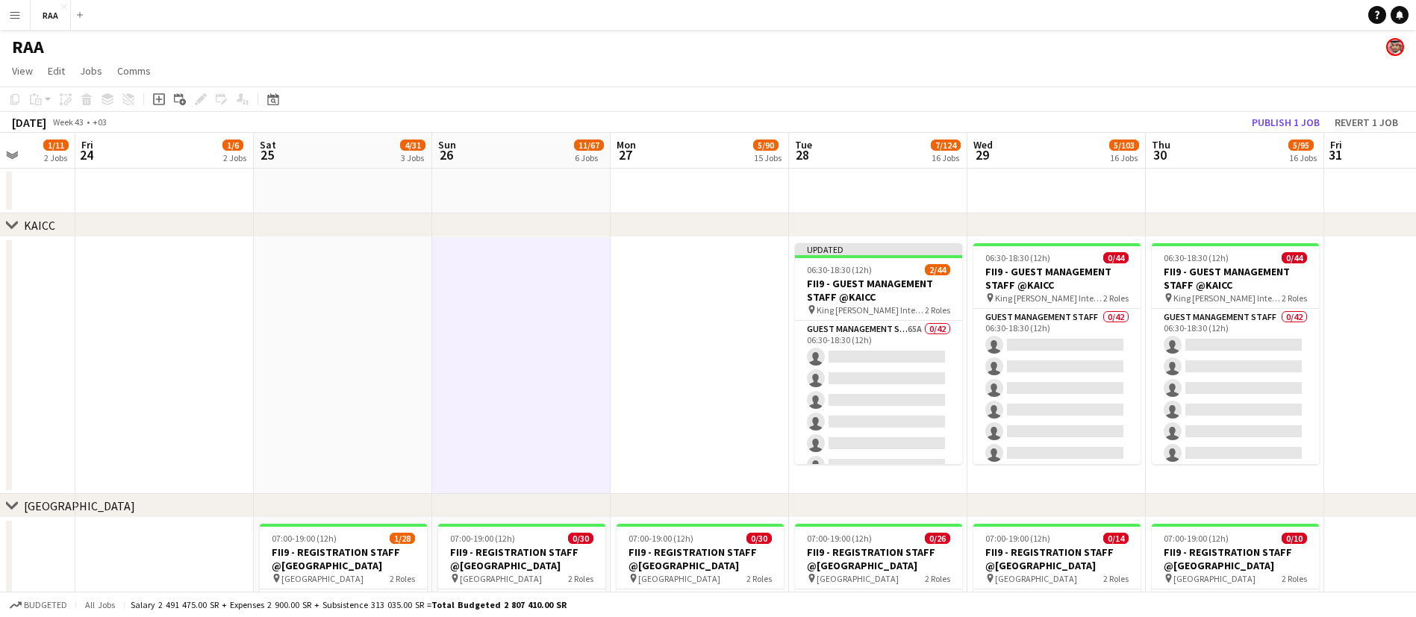
drag, startPoint x: 877, startPoint y: 297, endPoint x: 1247, endPoint y: 202, distance: 381.7
click at [878, 296] on h3 "FII9 - GUEST MANAGEMENT STAFF @KAICC" at bounding box center [878, 290] width 167 height 27
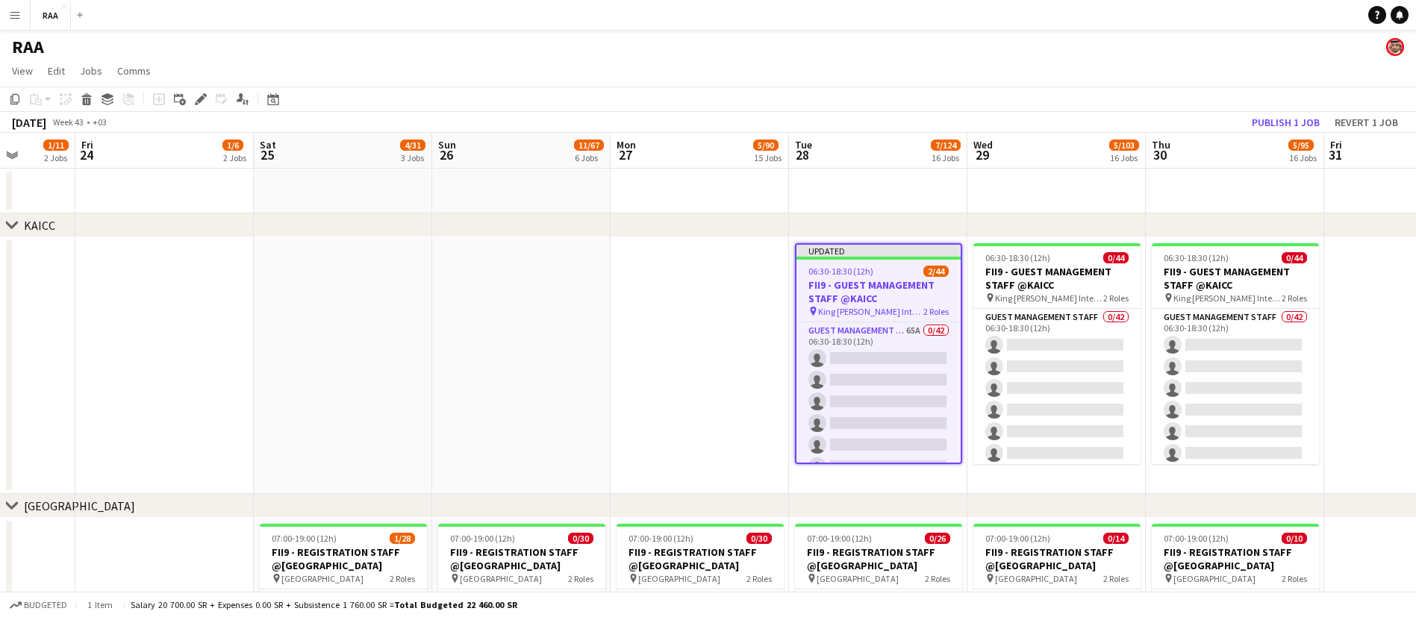
scroll to position [0, 459]
click at [1293, 125] on button "Publish 1 job" at bounding box center [1286, 122] width 80 height 19
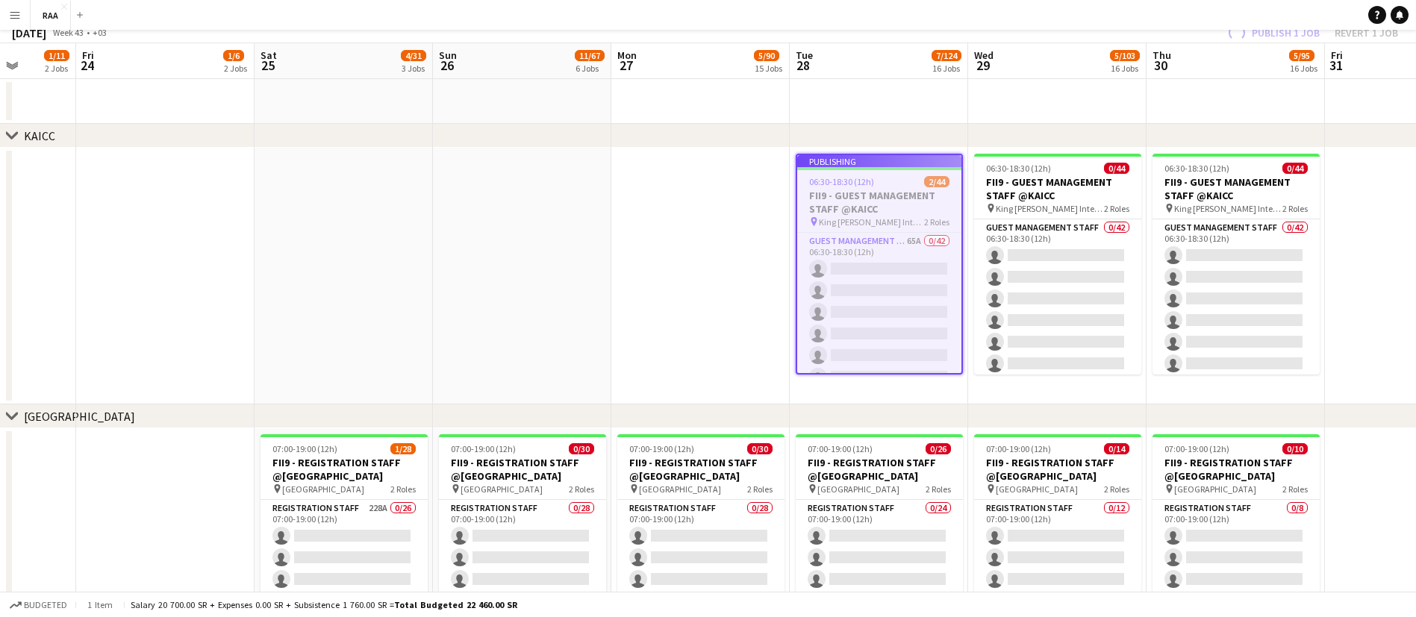
scroll to position [224, 0]
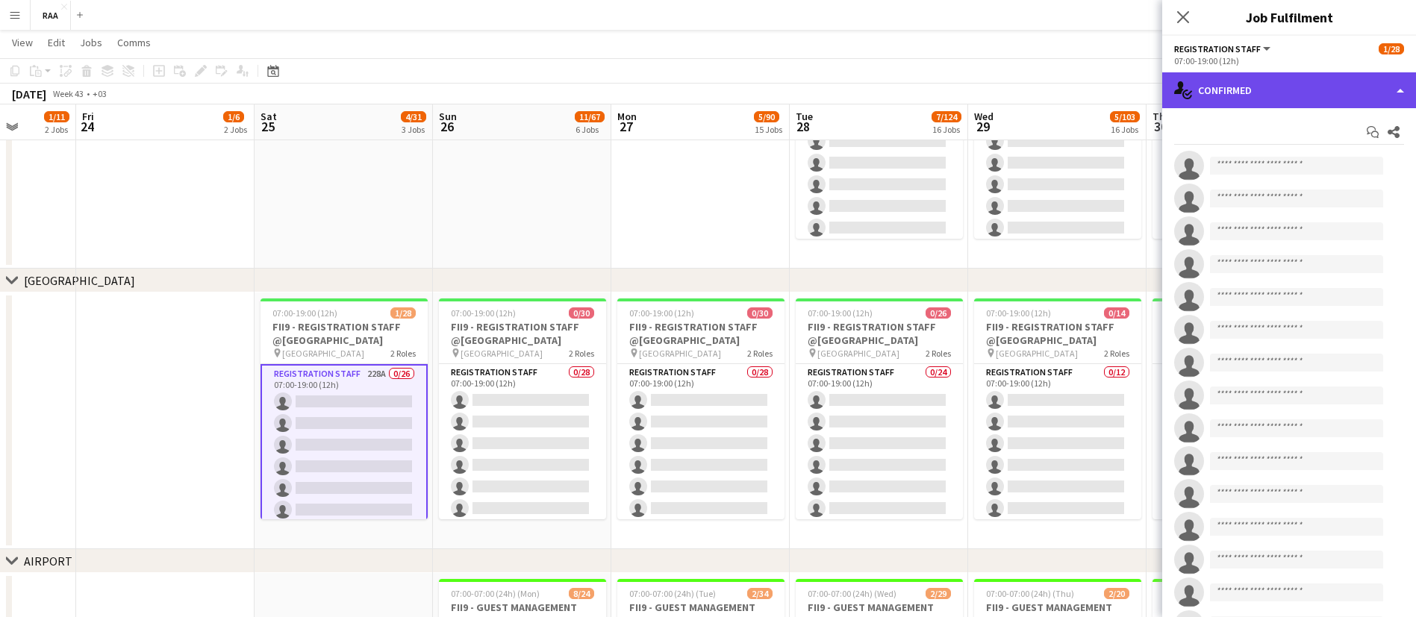
click at [1214, 84] on div "single-neutral-actions-check-2 Confirmed" at bounding box center [1289, 90] width 254 height 36
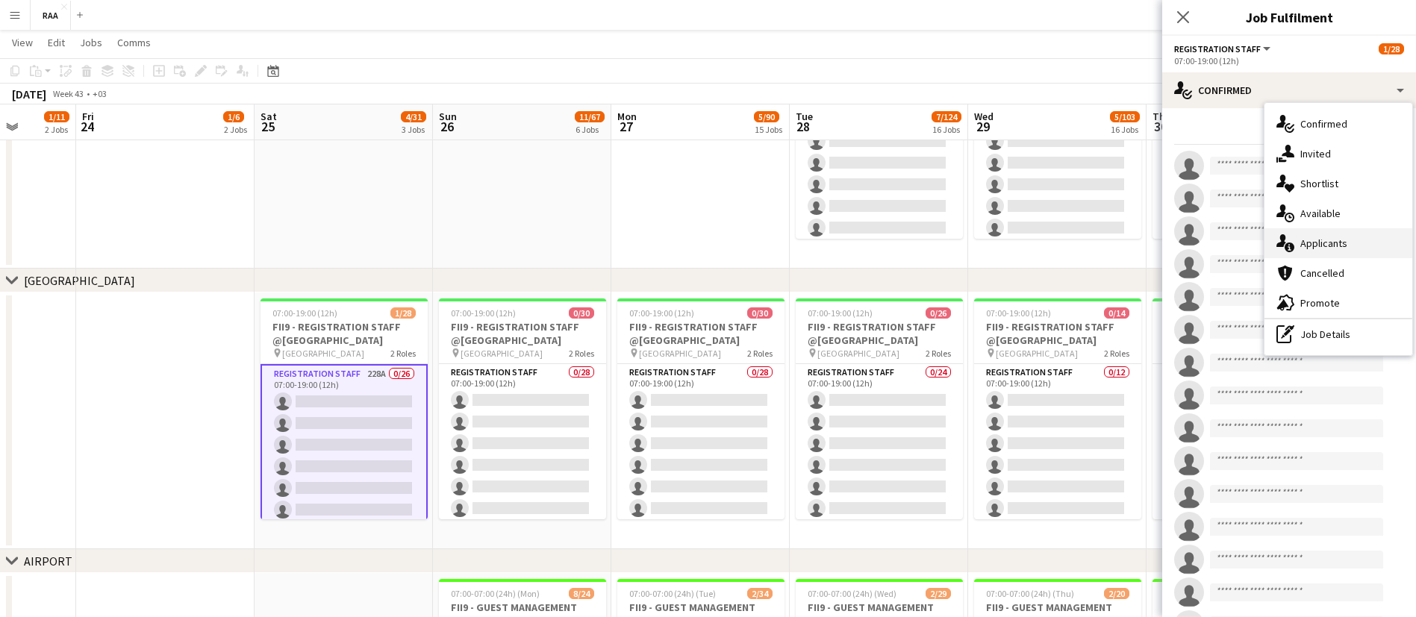
click at [1345, 244] on div "single-neutral-actions-information Applicants" at bounding box center [1339, 243] width 148 height 30
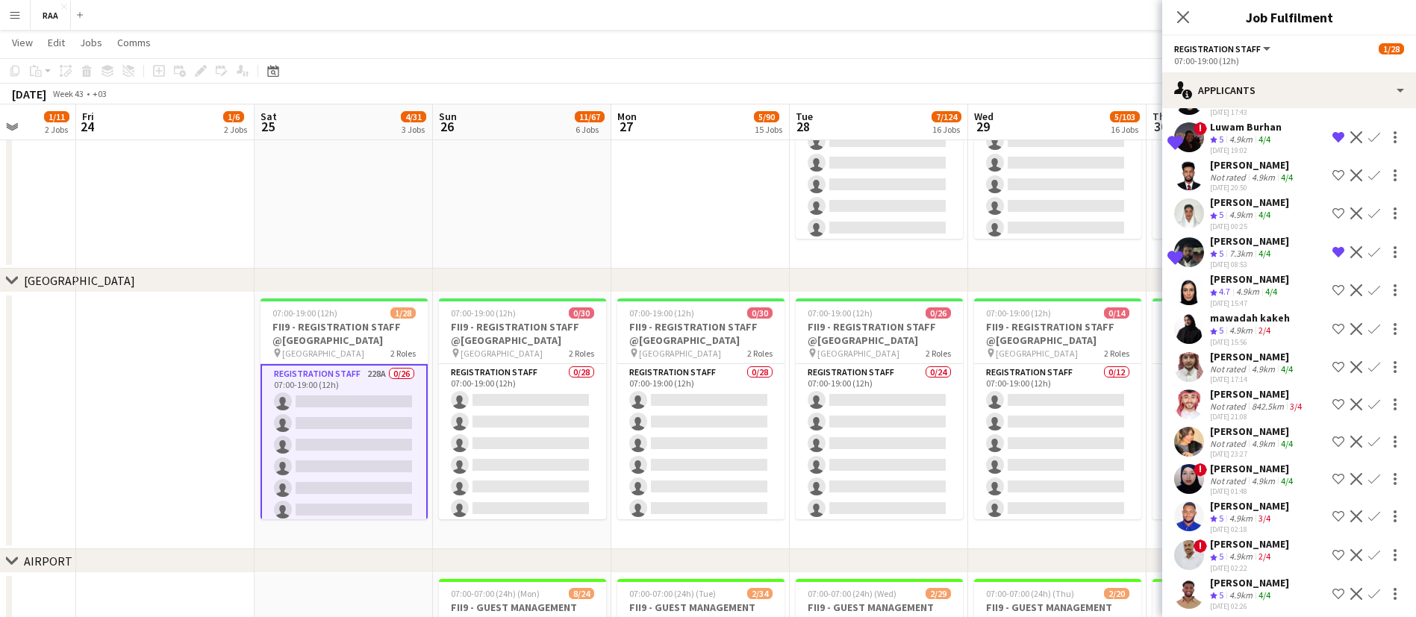
scroll to position [8505, 0]
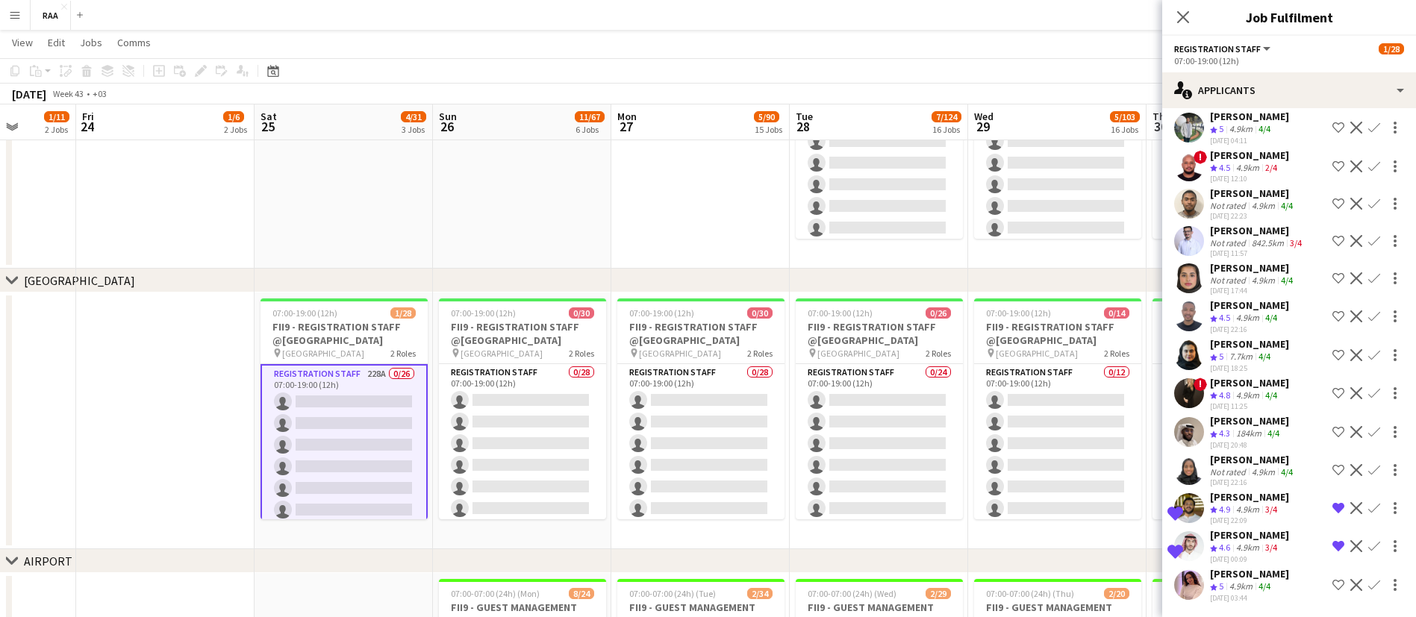
click at [1262, 581] on app-skills-label "4/4" at bounding box center [1265, 586] width 12 height 11
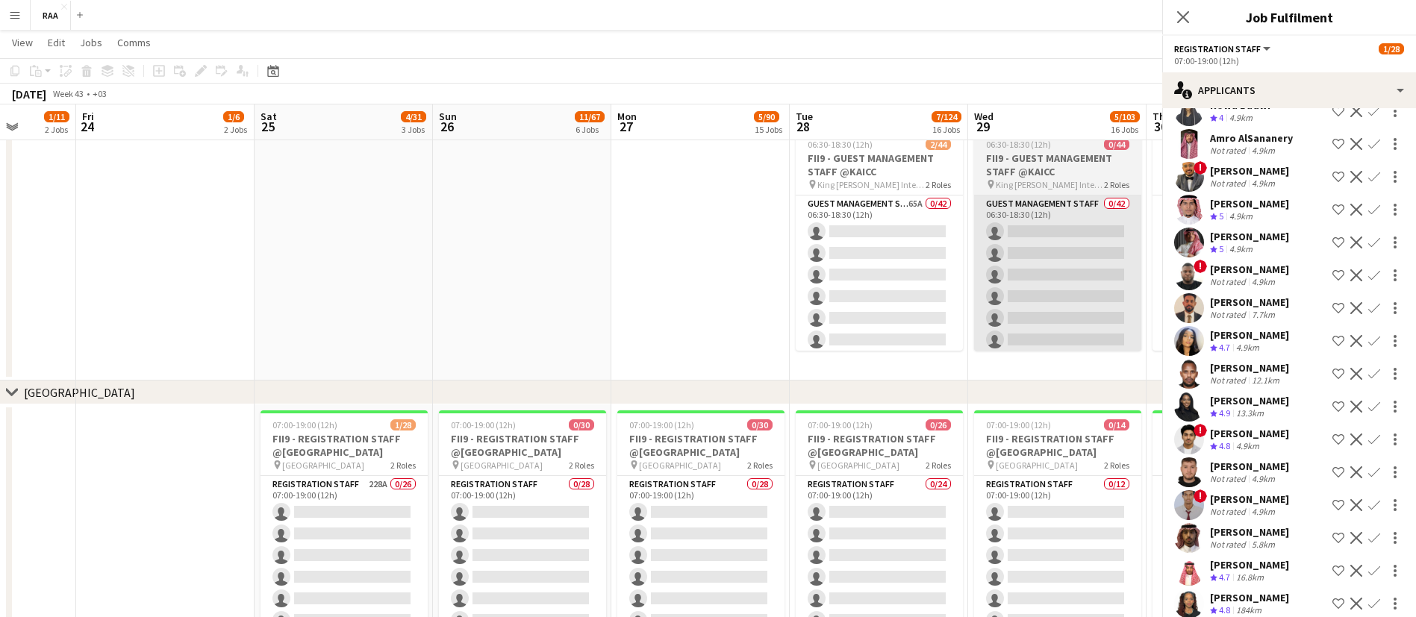
scroll to position [0, 0]
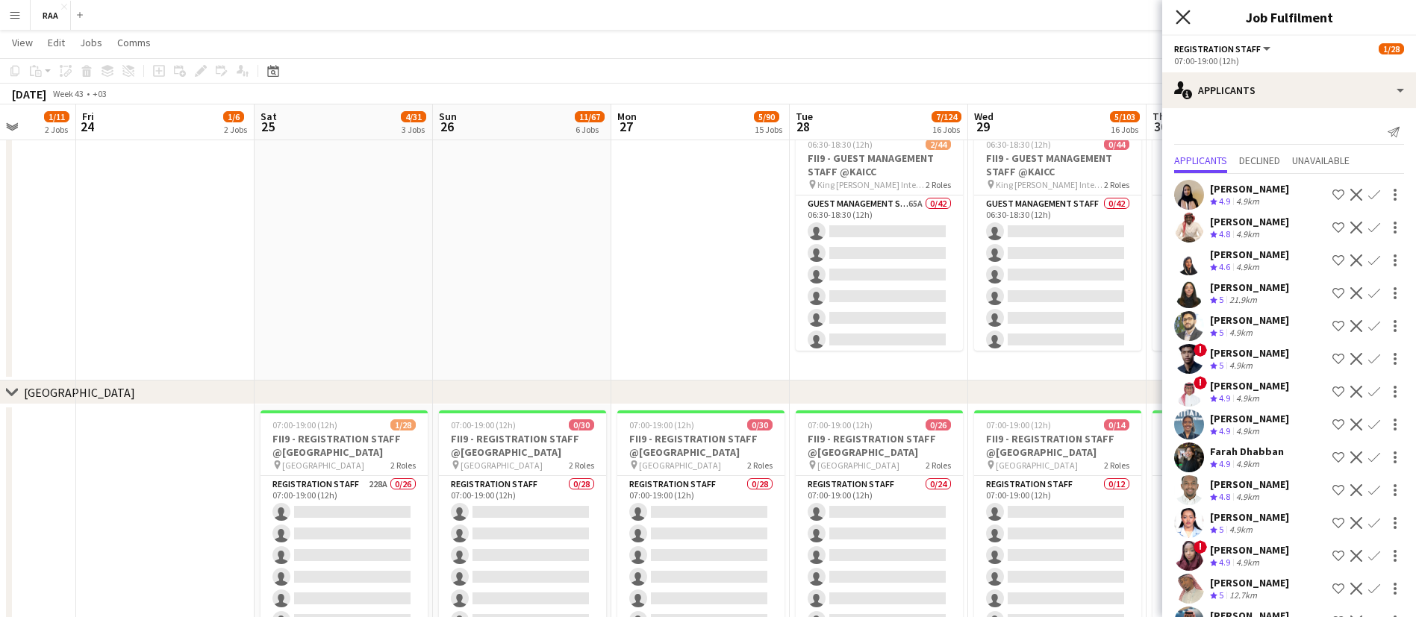
click at [1178, 21] on icon at bounding box center [1183, 17] width 14 height 14
